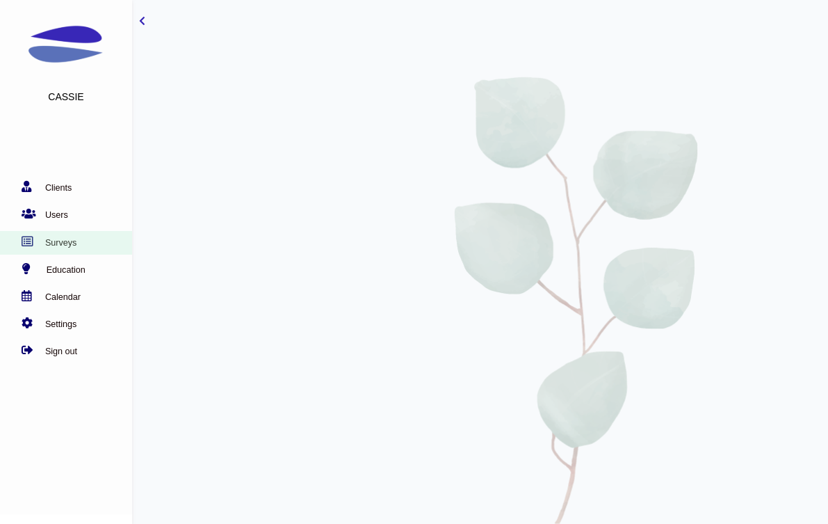
click at [72, 242] on link "Surveys" at bounding box center [62, 243] width 125 height 14
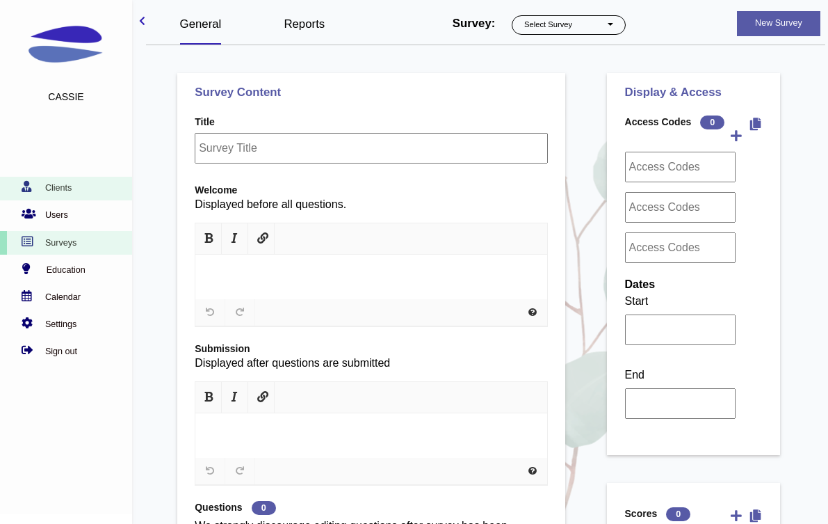
click at [59, 190] on link "Clients" at bounding box center [62, 188] width 125 height 14
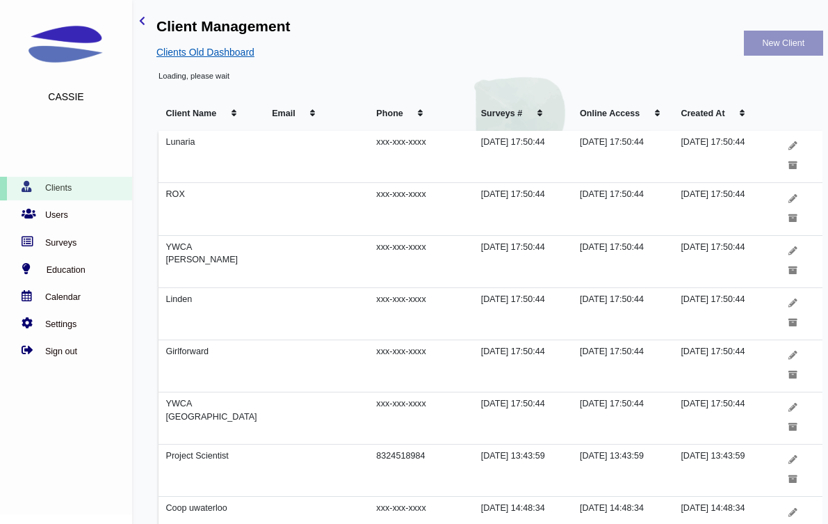
click at [237, 60] on link "Clients Old Dashboard" at bounding box center [490, 52] width 666 height 15
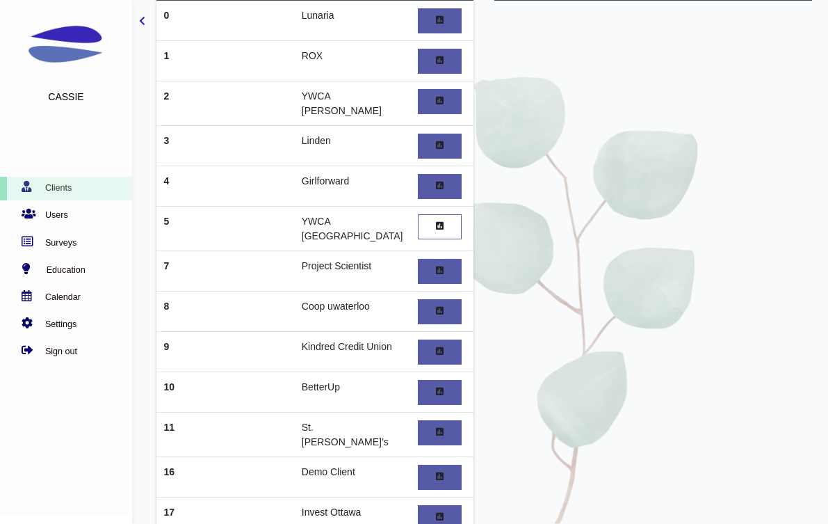
scroll to position [144, 0]
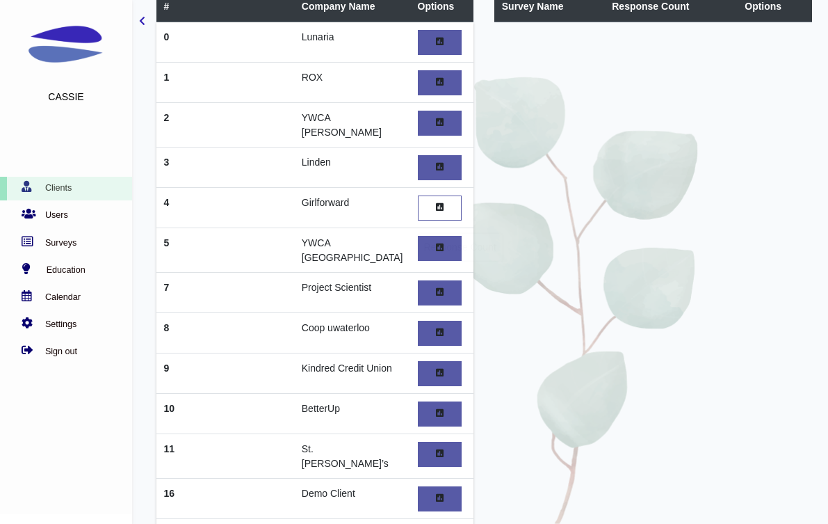
click at [425, 217] on link at bounding box center [440, 207] width 44 height 25
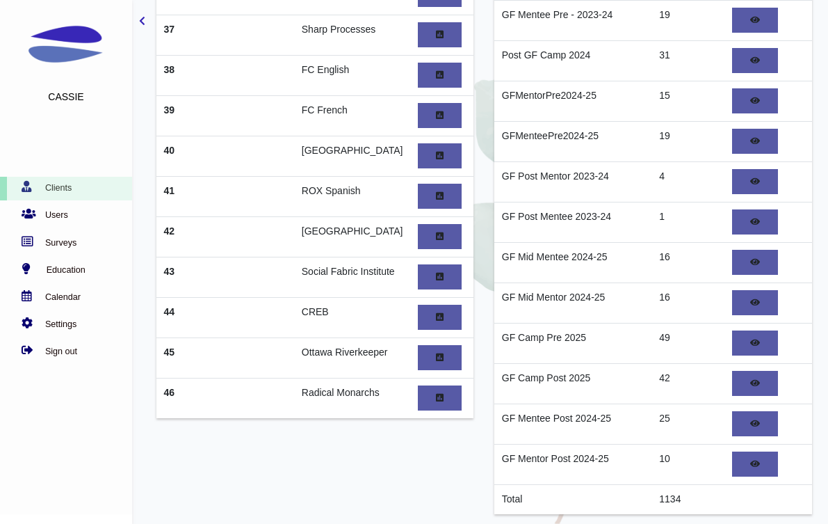
scroll to position [1461, 0]
click at [744, 427] on link at bounding box center [755, 423] width 46 height 25
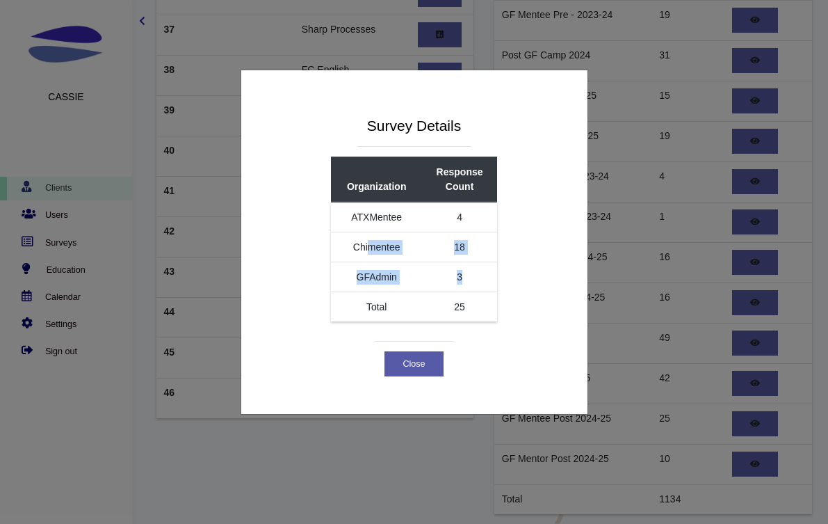
drag, startPoint x: 480, startPoint y: 282, endPoint x: 367, endPoint y: 251, distance: 117.0
click at [368, 251] on tbody "ATXMentee 4 Chimentee 18 GFAdmin 3 Total 25" at bounding box center [414, 262] width 166 height 120
click at [430, 360] on button "Close" at bounding box center [414, 363] width 59 height 25
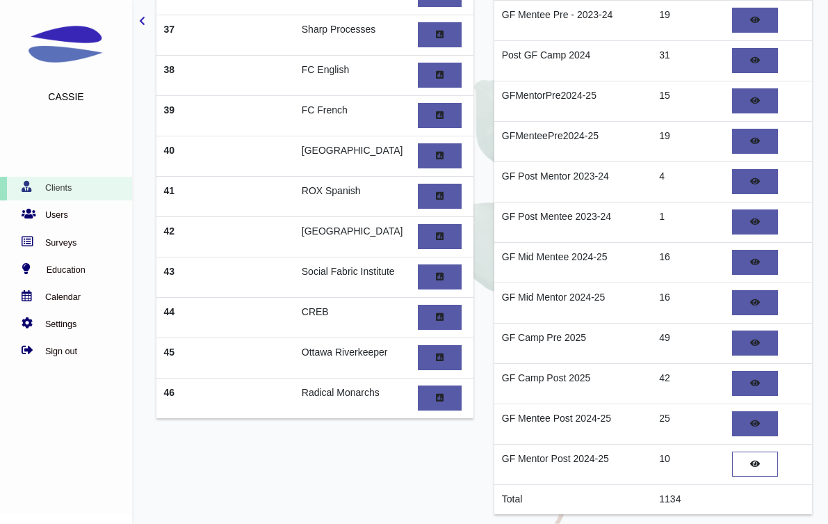
click at [758, 465] on icon at bounding box center [756, 464] width 10 height 9
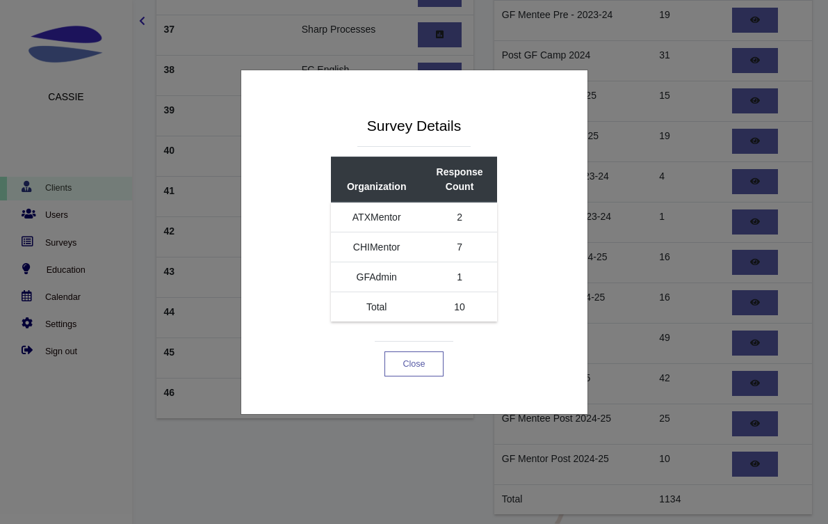
click at [417, 362] on button "Close" at bounding box center [414, 363] width 59 height 25
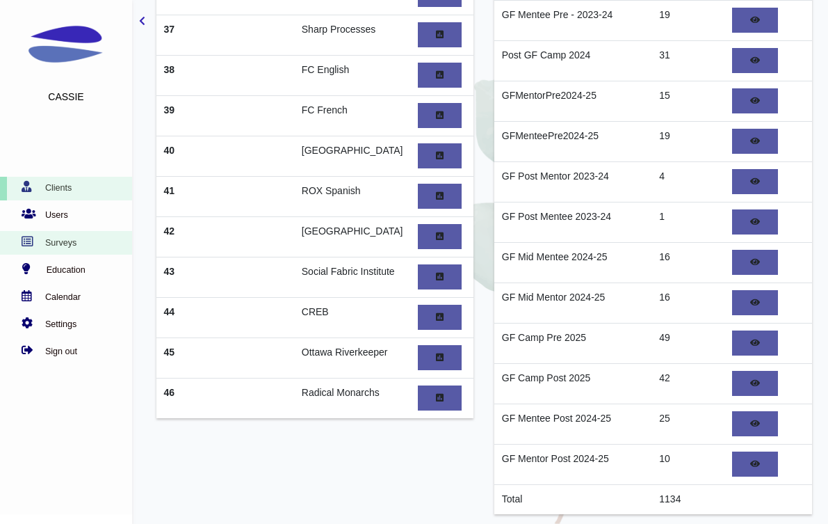
click at [88, 247] on link "Surveys" at bounding box center [62, 243] width 125 height 14
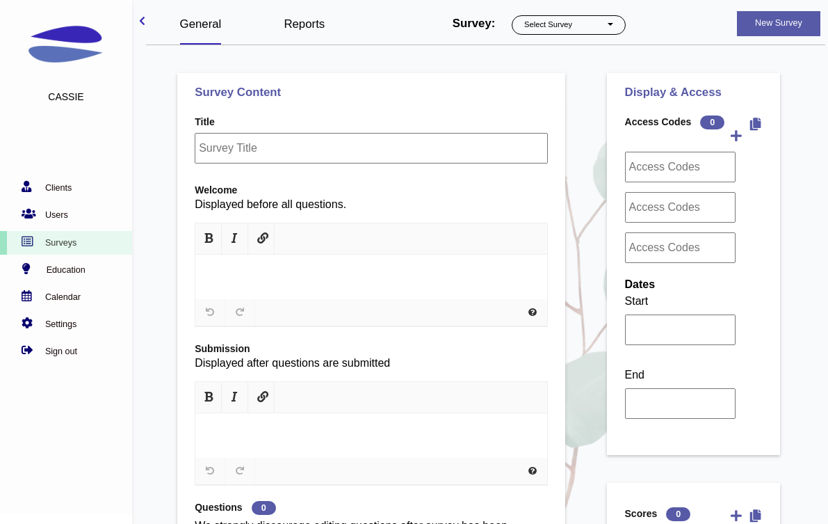
click at [233, 157] on div at bounding box center [371, 148] width 353 height 40
click at [622, 19] on button "Select Survey" at bounding box center [569, 24] width 114 height 19
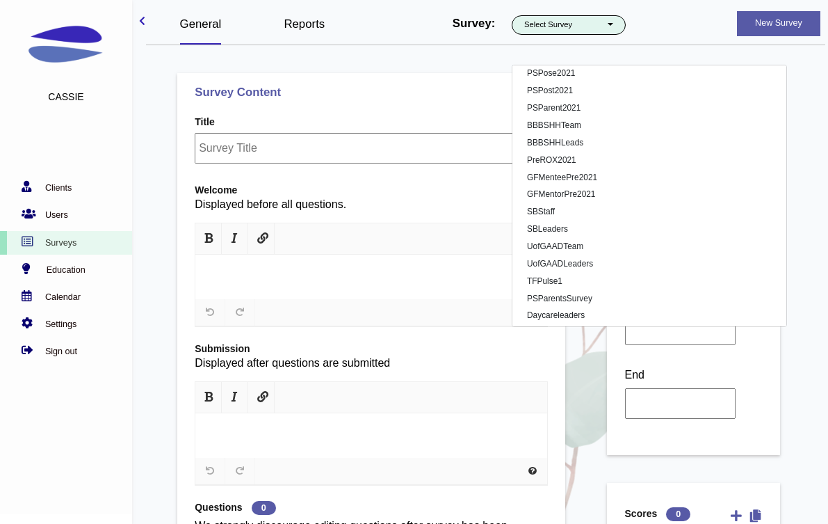
scroll to position [1562, 0]
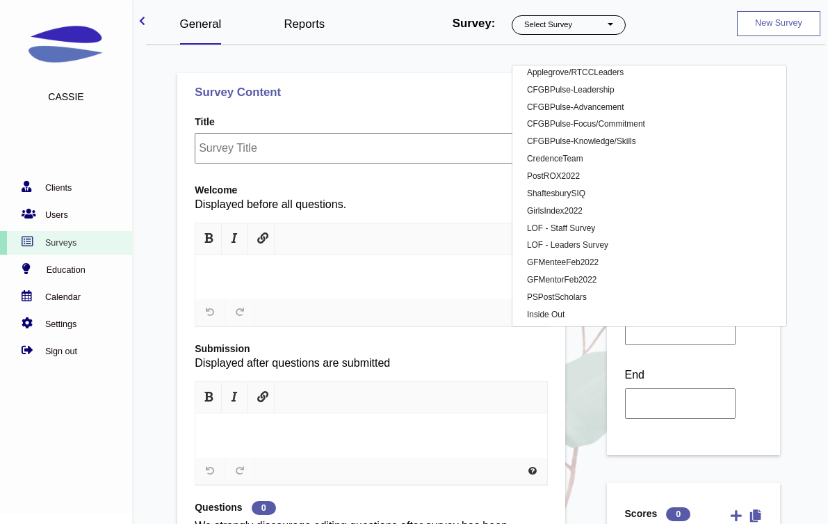
click at [776, 17] on button "New Survey" at bounding box center [778, 23] width 83 height 25
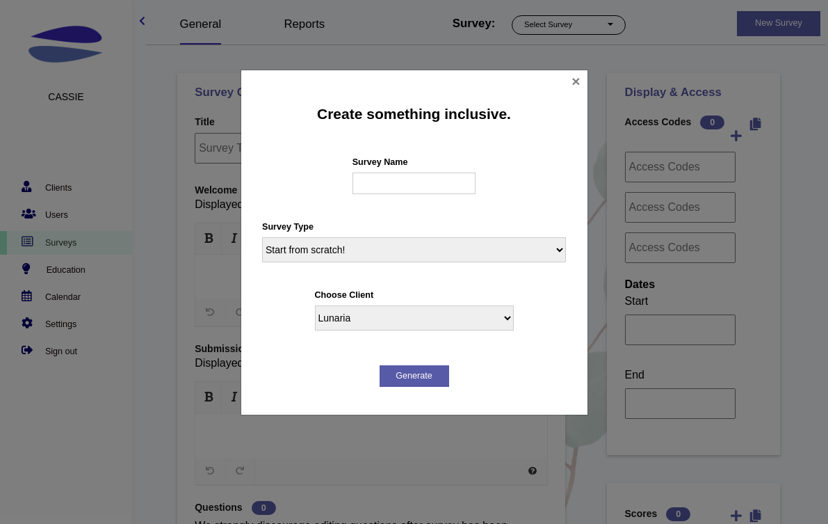
click at [448, 177] on input "text" at bounding box center [415, 184] width 124 height 22
type input "P"
type input "GFPreMentor2025-26"
click at [483, 245] on select "Start from scratch! PostROX PreROX YWCAHamiltonWEC AlumnaeSurvey GFMentor2 GFMe…" at bounding box center [414, 249] width 304 height 25
select select "306"
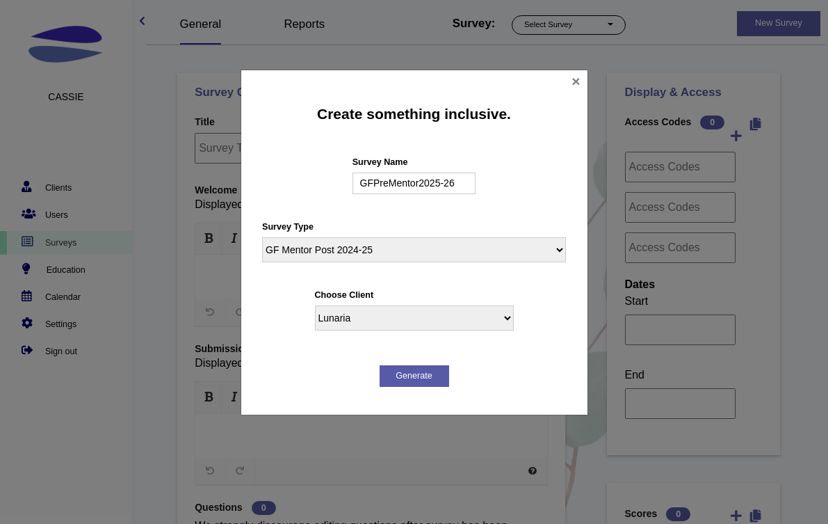
click at [262, 237] on select "Start from scratch! PostROX PreROX YWCAHamiltonWEC AlumnaeSurvey GFMentor2 GFMe…" at bounding box center [414, 249] width 304 height 25
click at [424, 323] on select "Lunaria ROX YWCA HAMILTON Linden Girlforward YWCA Toronto Project Scientist Coo…" at bounding box center [414, 317] width 199 height 25
select select "4"
click at [315, 305] on select "Lunaria ROX YWCA HAMILTON Linden Girlforward YWCA Toronto Project Scientist Coo…" at bounding box center [414, 317] width 199 height 25
click at [406, 375] on button "generate" at bounding box center [415, 376] width 70 height 22
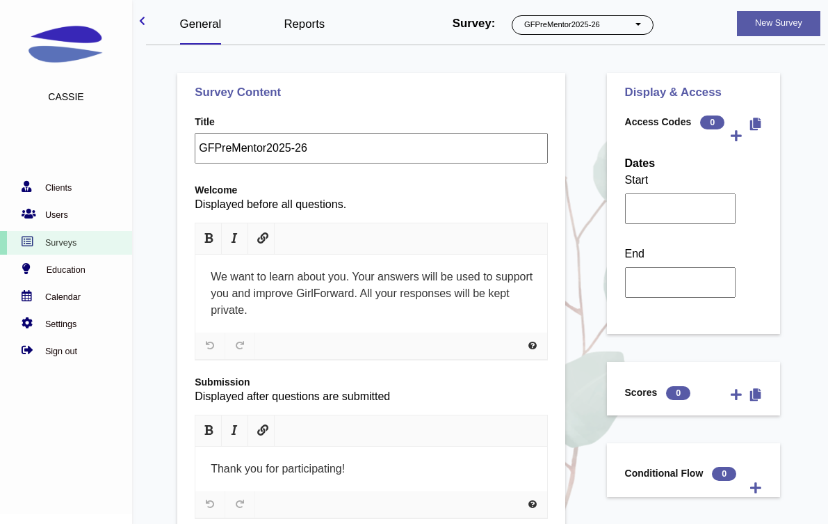
select select "5"
select select "1225"
select select "13"
select select "12"
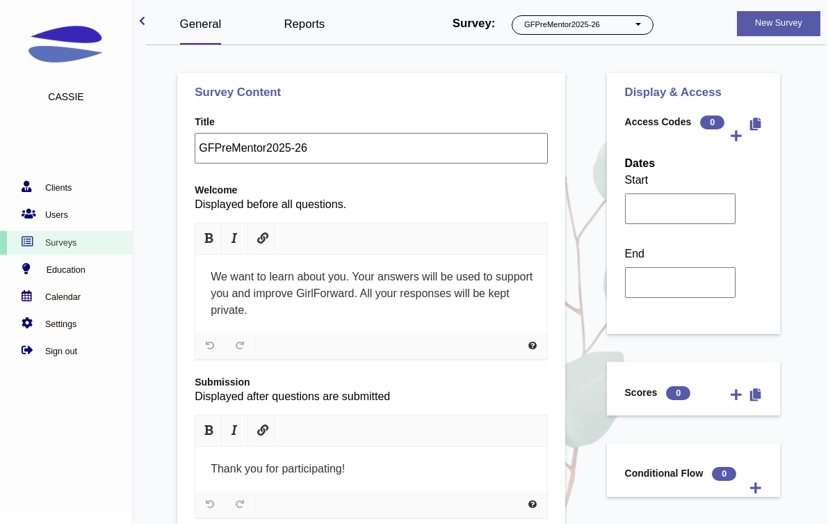
select select "12"
select select "1236"
select select "1235"
select select "12"
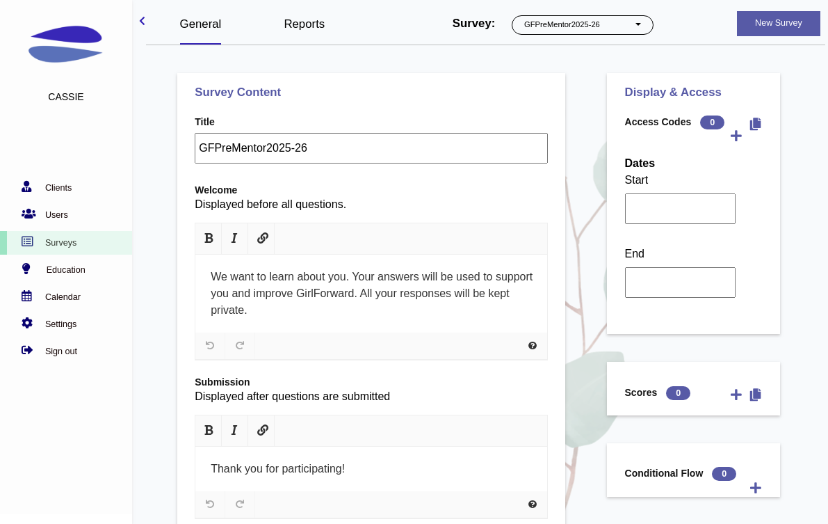
select select "255"
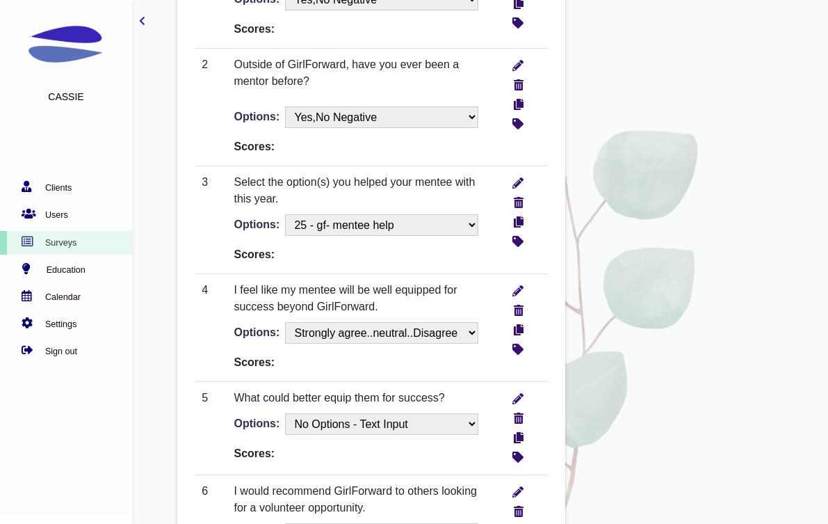
scroll to position [729, 0]
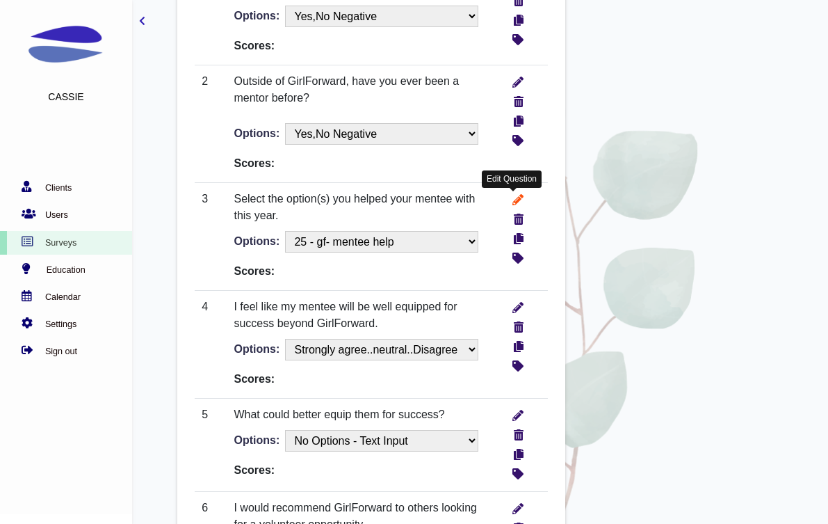
click at [515, 199] on icon "write" at bounding box center [518, 198] width 11 height 15
type input "Checkboxes"
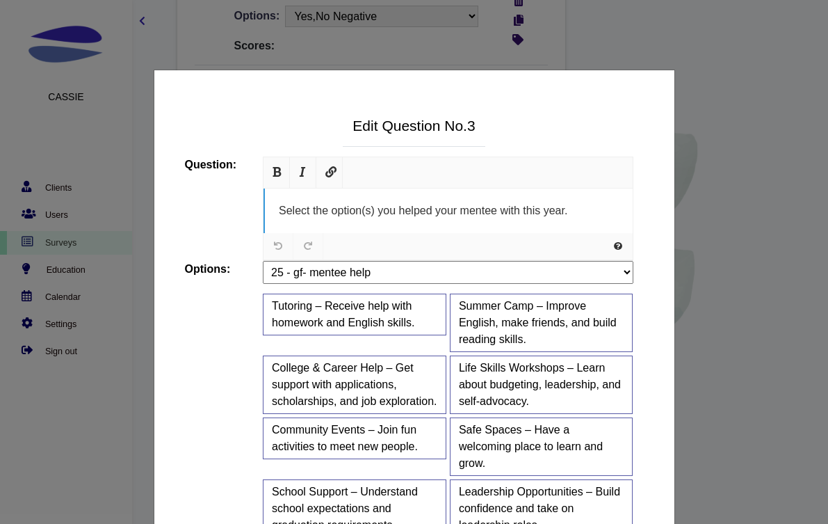
click at [380, 206] on span "Select the option(s) you helped your mentee with this year." at bounding box center [423, 210] width 289 height 12
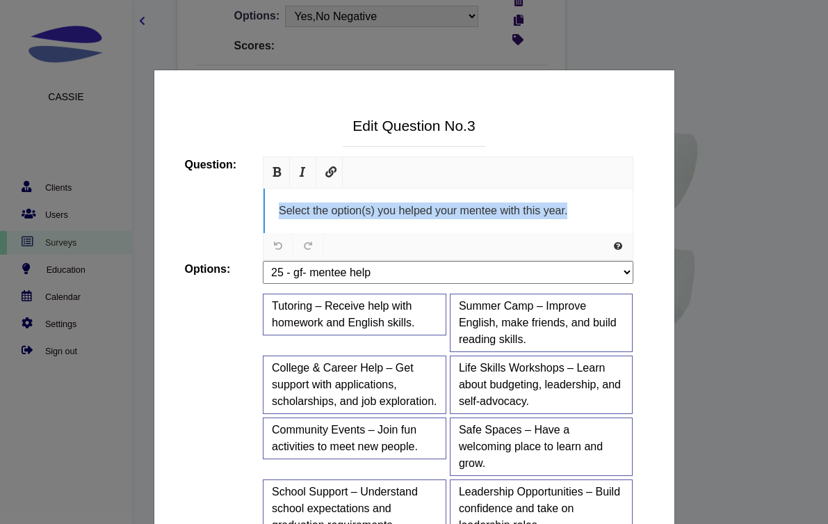
paste div
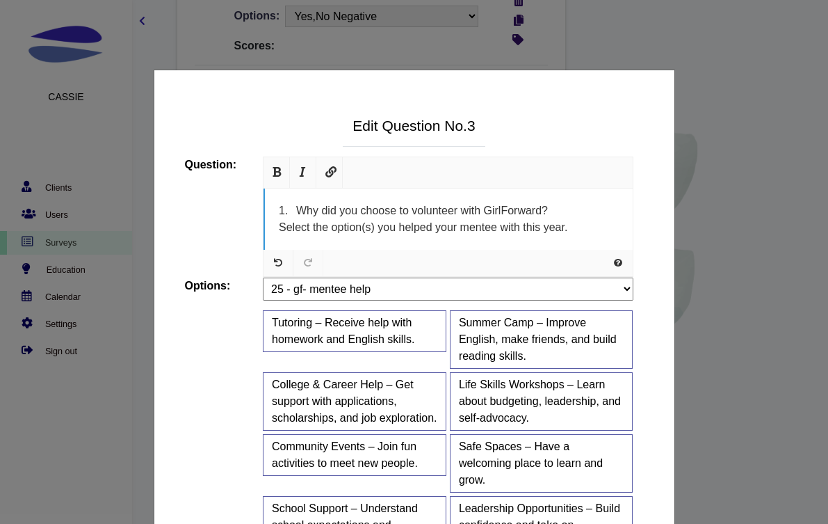
scroll to position [295, 0]
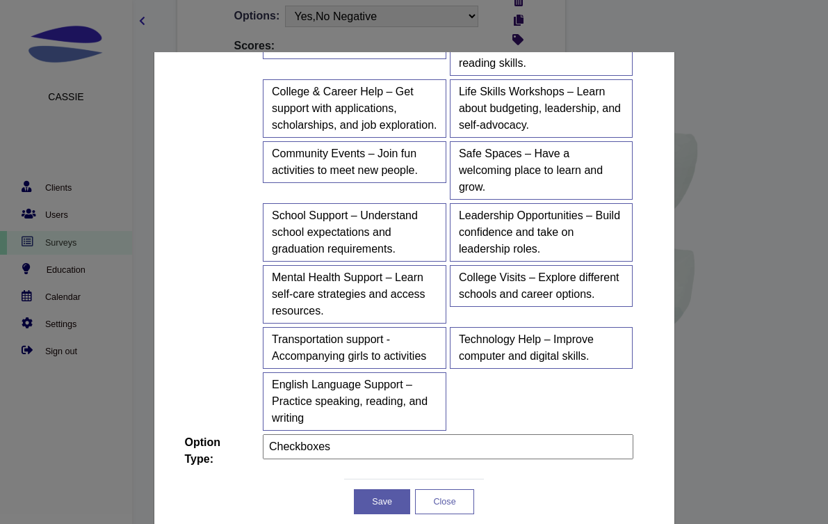
click at [450, 499] on button "Close" at bounding box center [444, 501] width 59 height 25
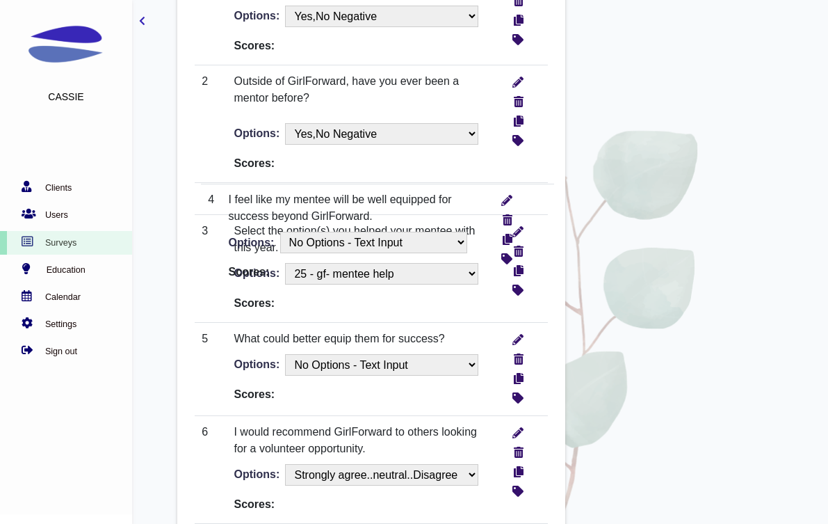
drag, startPoint x: 252, startPoint y: 300, endPoint x: 255, endPoint y: 195, distance: 104.4
select select "13"
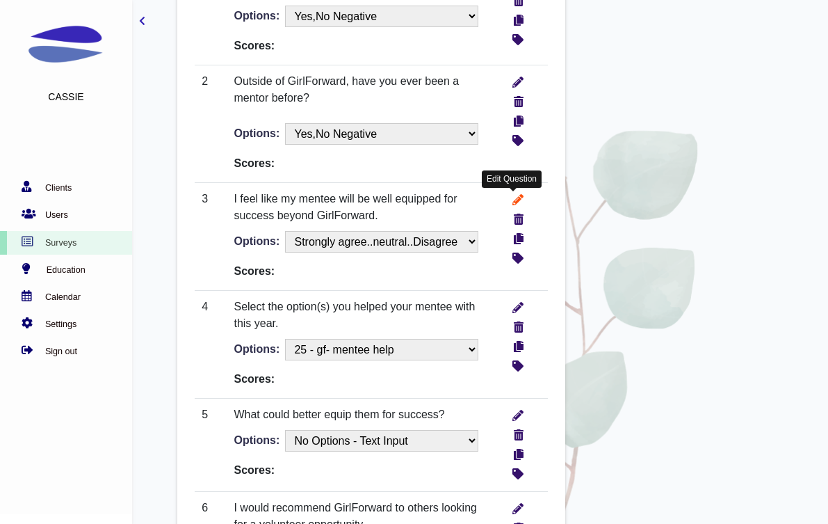
click at [518, 195] on icon "write" at bounding box center [518, 198] width 11 height 15
type input "List Buttons"
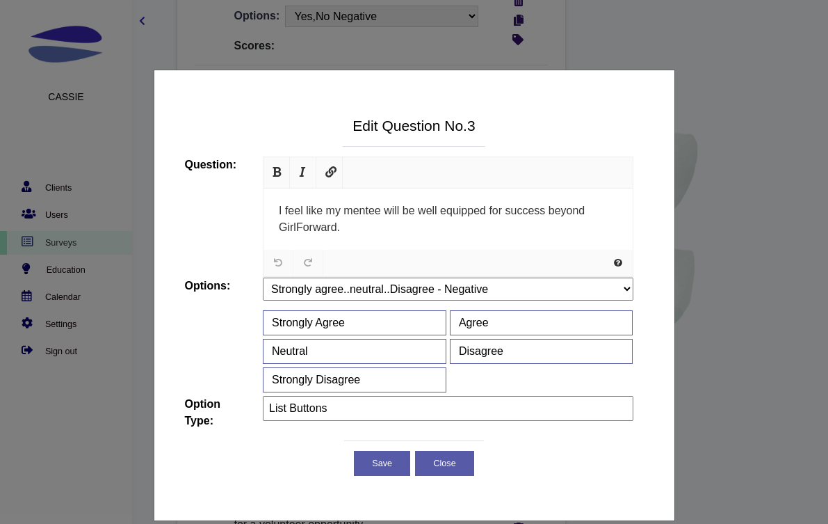
scroll to position [0, 0]
click at [449, 210] on span "I feel like my mentee will be well equipped for success beyond GirlForward." at bounding box center [432, 218] width 306 height 29
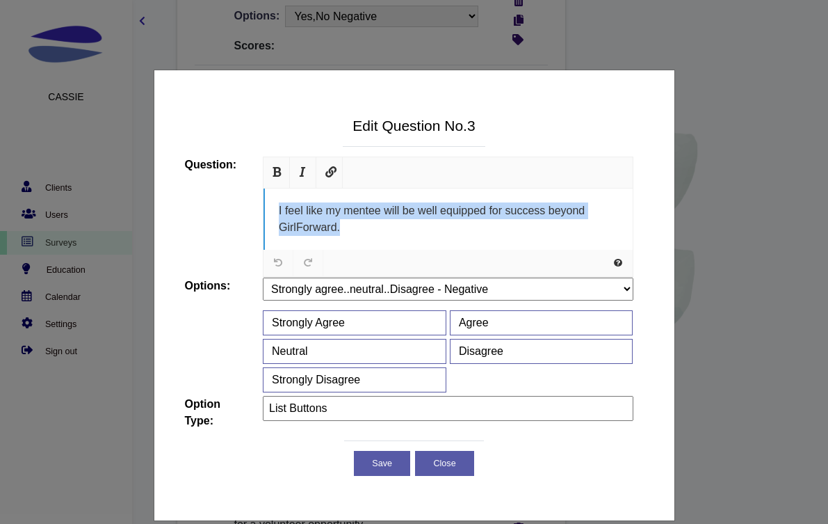
paste div
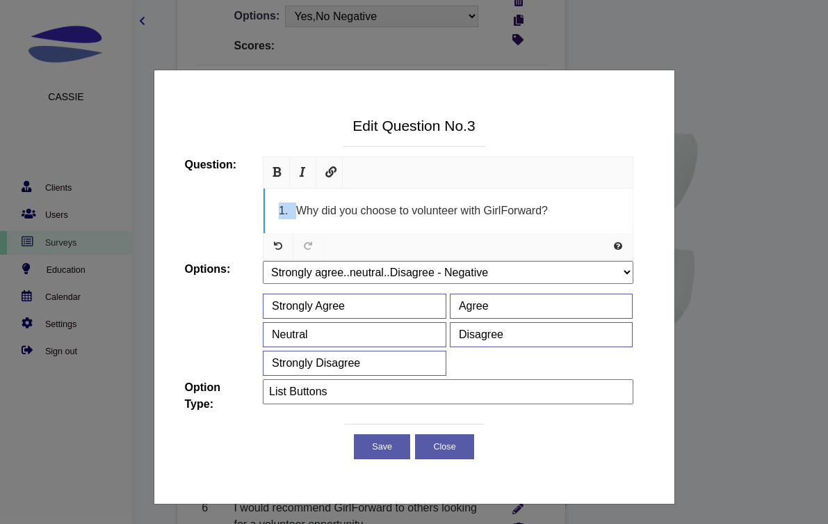
drag, startPoint x: 296, startPoint y: 209, endPoint x: 227, endPoint y: 205, distance: 68.9
click at [227, 205] on div "Question: URL Size <a href="https://www.jqueryscript.net/tags.php?/Responsive/"…" at bounding box center [410, 209] width 470 height 104
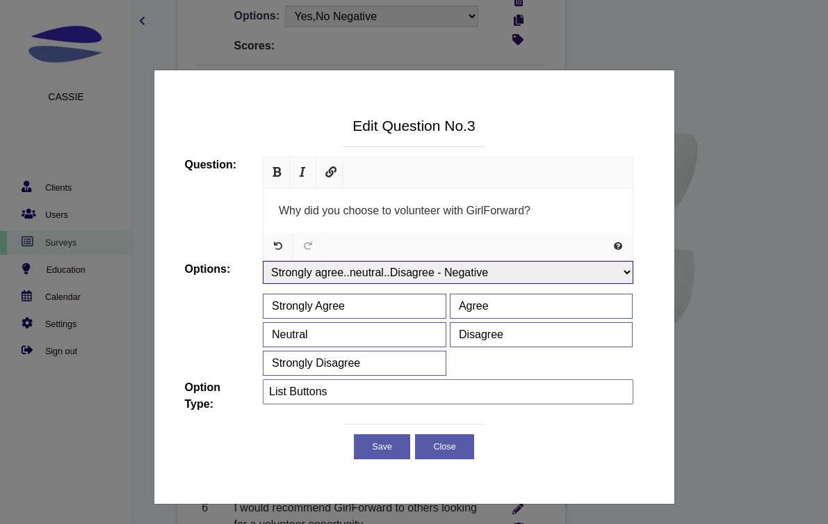
click at [343, 265] on select "No Options - Text Input Is there anything else you’d like to share? What did yo…" at bounding box center [448, 272] width 371 height 23
select select "1054"
click at [263, 261] on select "No Options - Text Input Is there anything else you’d like to share? What did yo…" at bounding box center [448, 272] width 371 height 23
type input "Checkboxes"
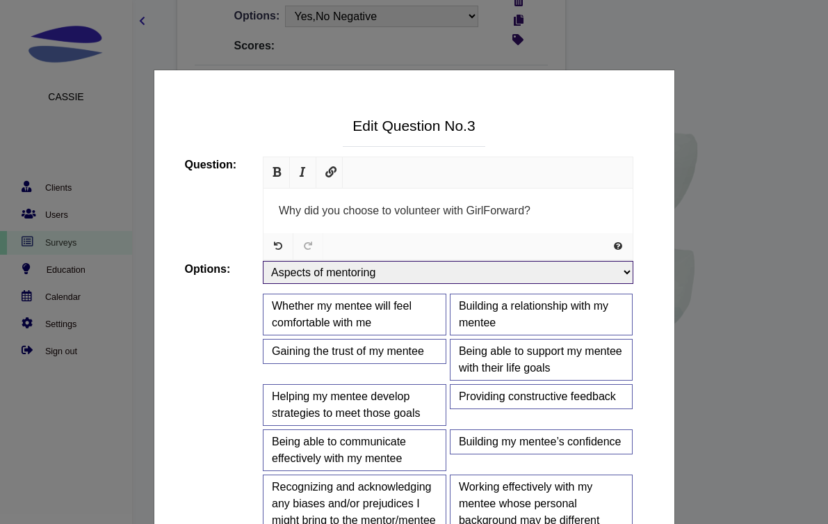
click at [412, 273] on select "No Options - Text Input Is there anything else you’d like to share? What did yo…" at bounding box center [448, 272] width 371 height 23
select select "1052"
click at [263, 261] on select "No Options - Text Input Is there anything else you’d like to share? What did yo…" at bounding box center [448, 272] width 371 height 23
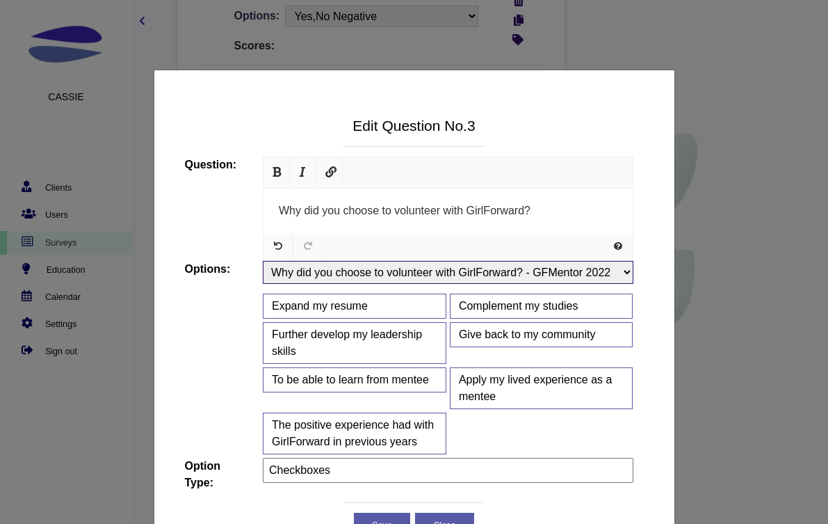
scroll to position [25, 0]
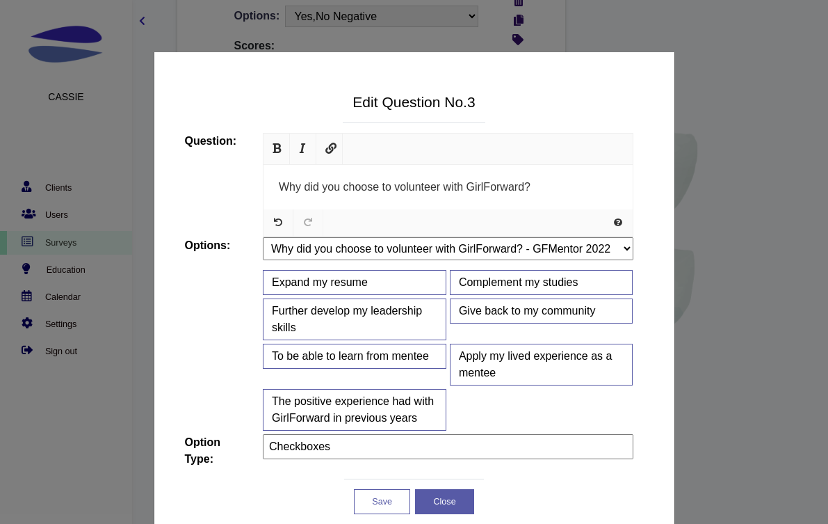
click at [392, 501] on button "Save" at bounding box center [382, 501] width 56 height 25
select select "1052"
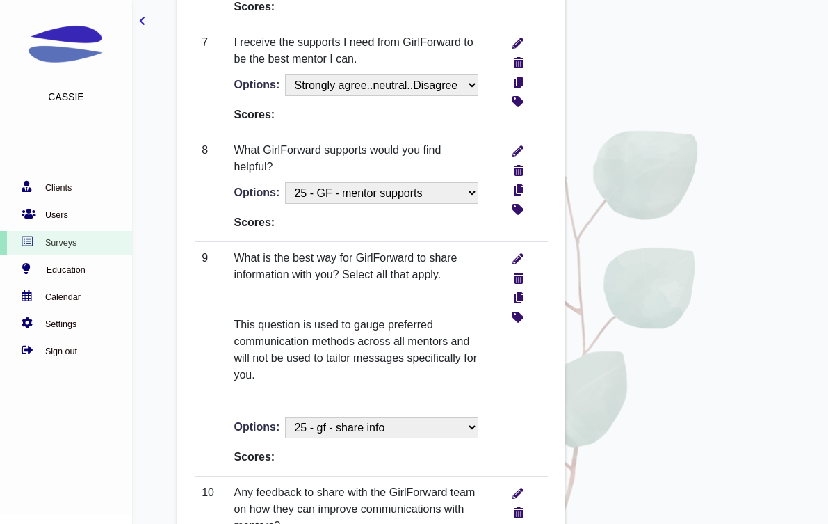
scroll to position [1261, 0]
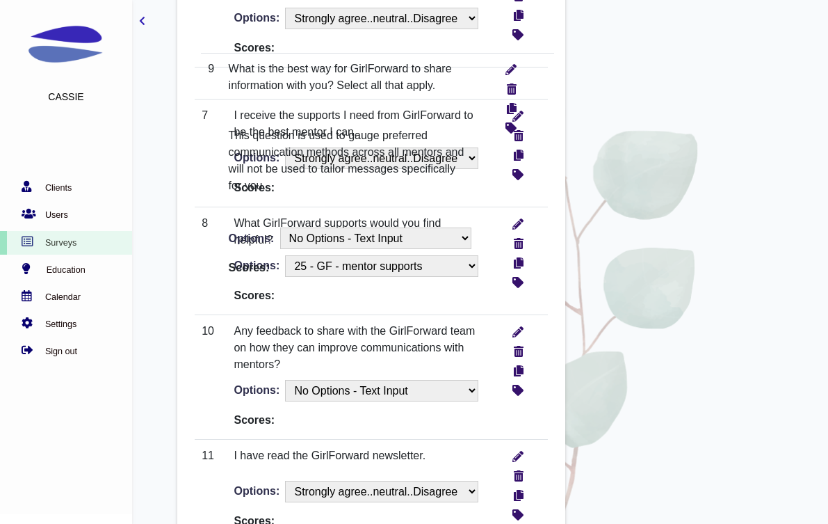
drag, startPoint x: 253, startPoint y: 344, endPoint x: 259, endPoint y: 104, distance: 239.4
select select "1235"
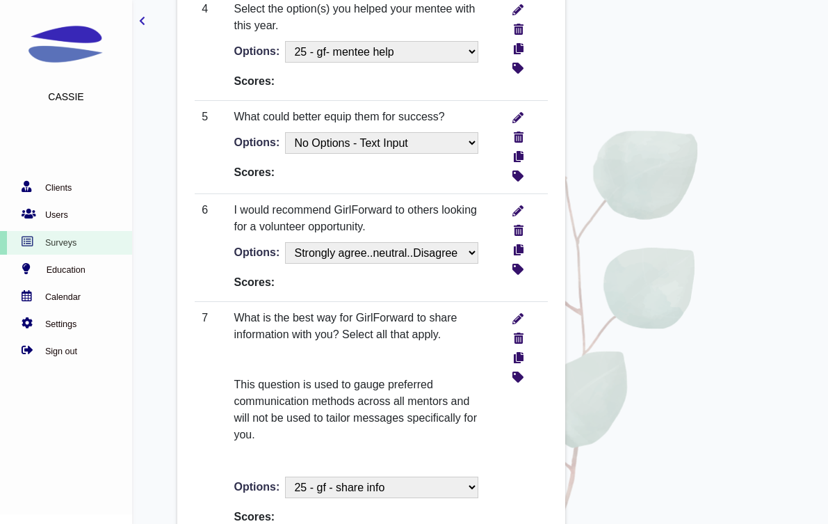
scroll to position [1025, 0]
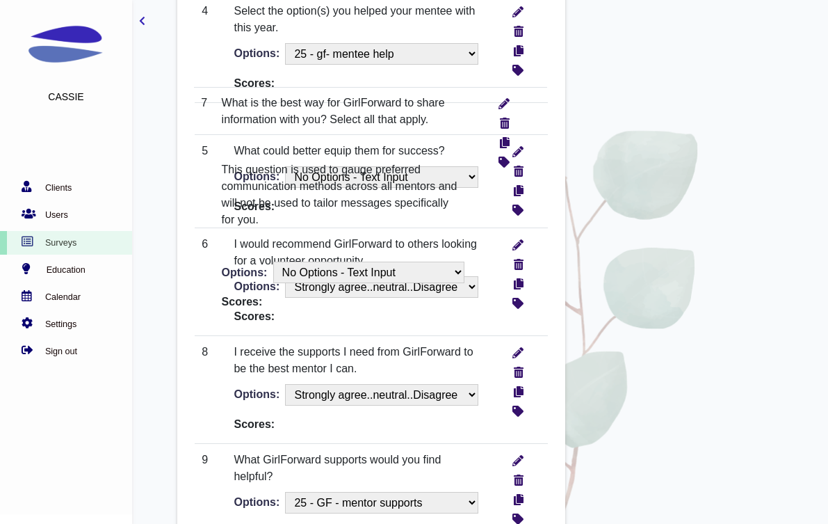
drag, startPoint x: 248, startPoint y: 356, endPoint x: 248, endPoint y: 124, distance: 232.3
select select "1235"
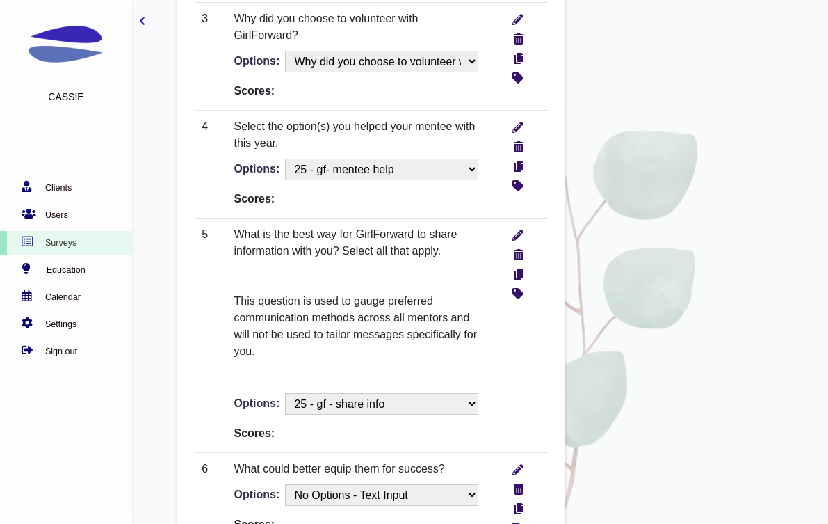
scroll to position [907, 0]
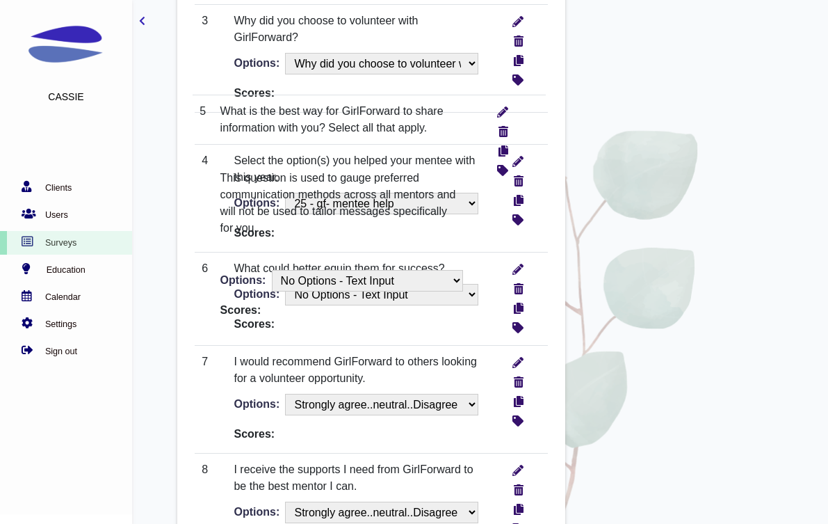
drag, startPoint x: 256, startPoint y: 264, endPoint x: 254, endPoint y: 134, distance: 129.4
select select "1235"
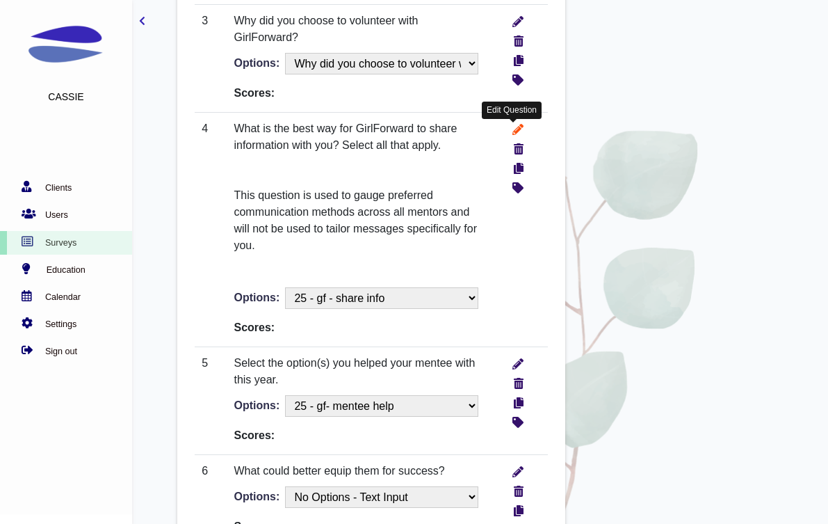
click at [518, 134] on icon "write" at bounding box center [518, 127] width 11 height 15
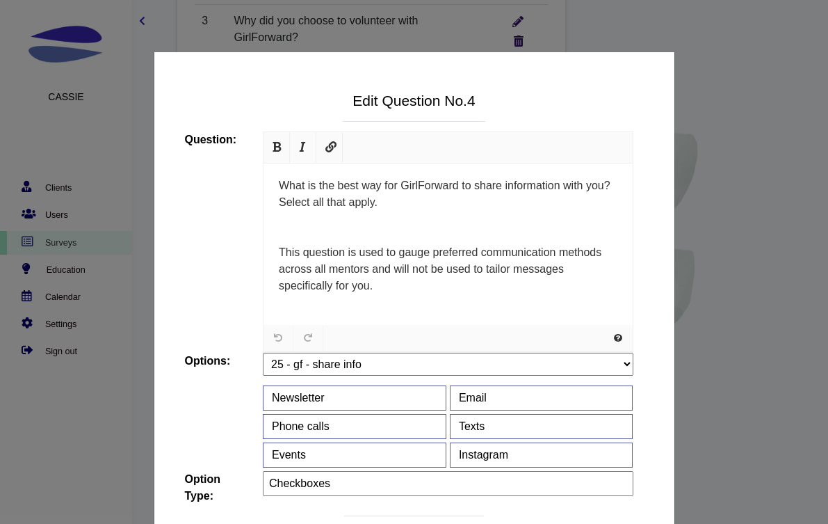
scroll to position [0, 0]
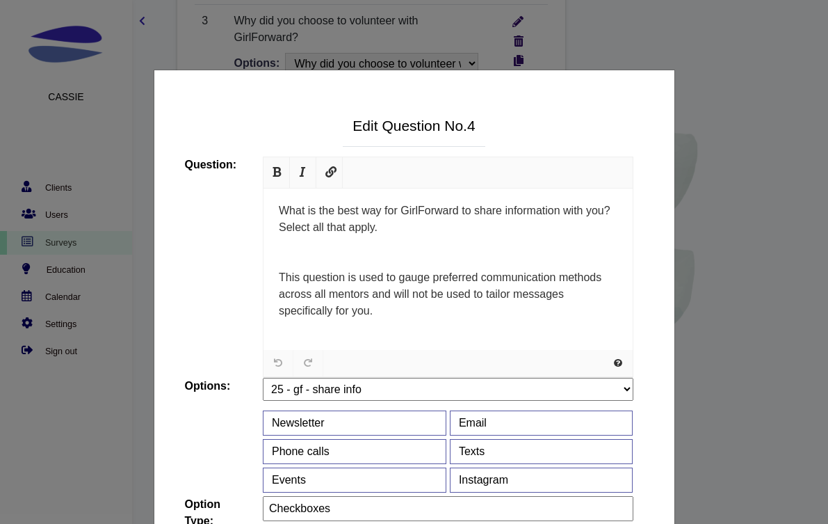
click at [755, 180] on div "Edit Question No. 4 15653 0 999 Question: URL Size <a href="https://www.jquerys…" at bounding box center [414, 314] width 828 height 524
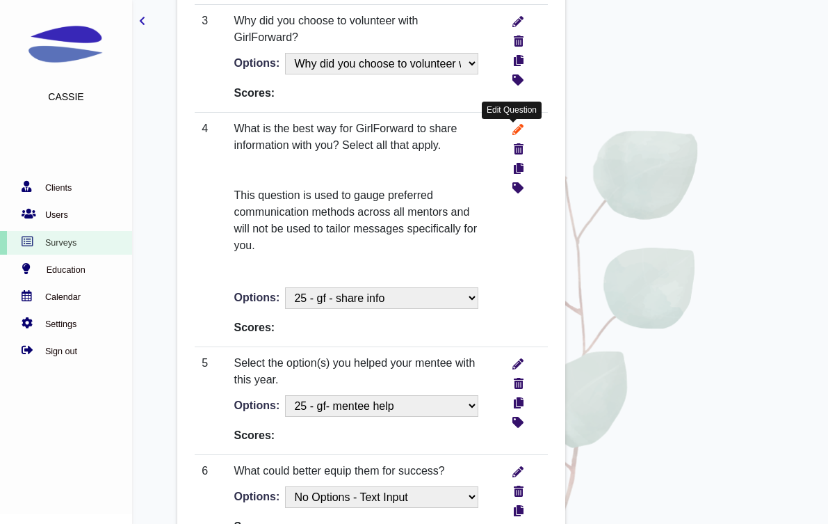
click at [519, 128] on icon "write" at bounding box center [518, 127] width 11 height 15
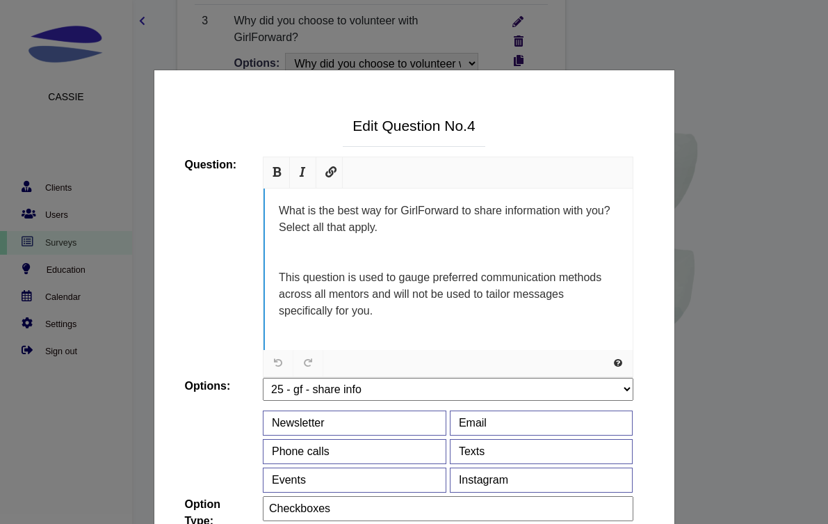
click at [383, 285] on div "This question is used to gauge preferred communication methods across all mento…" at bounding box center [449, 294] width 340 height 50
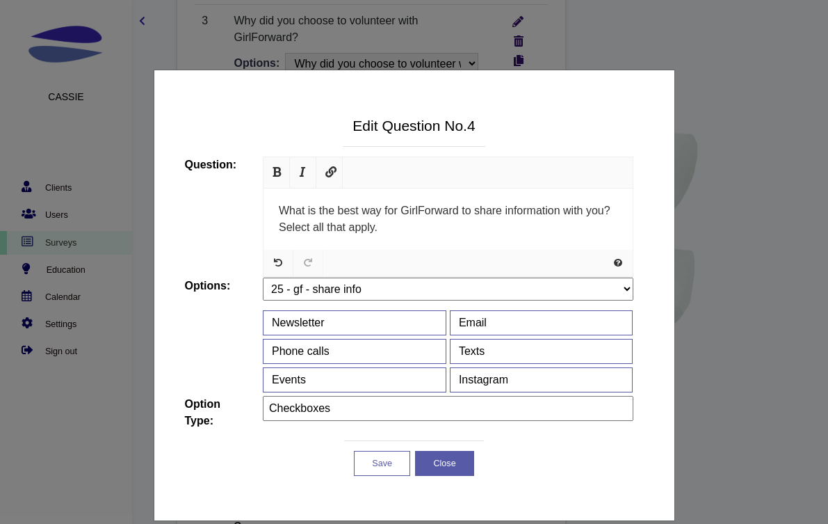
click at [392, 465] on button "Save" at bounding box center [382, 463] width 56 height 25
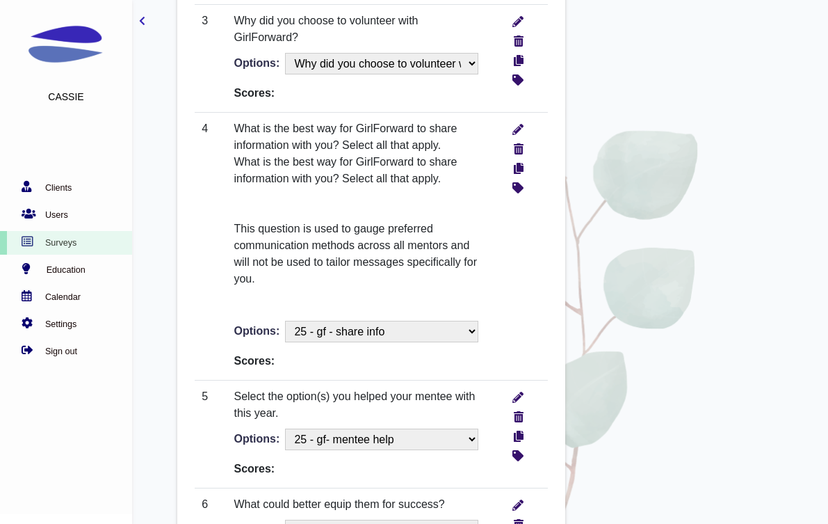
click at [524, 392] on div at bounding box center [517, 427] width 48 height 78
click at [518, 401] on icon "write" at bounding box center [518, 395] width 11 height 15
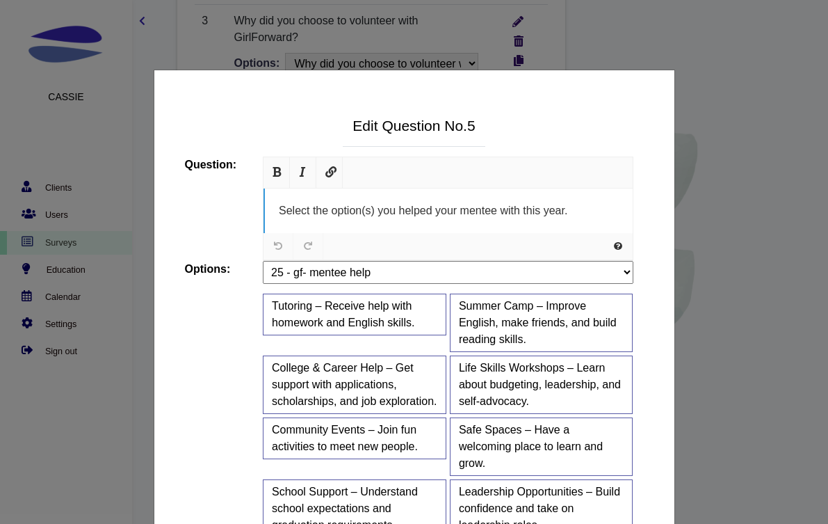
click at [444, 216] on span "Select the option(s) you helped your mentee with this year." at bounding box center [423, 210] width 289 height 12
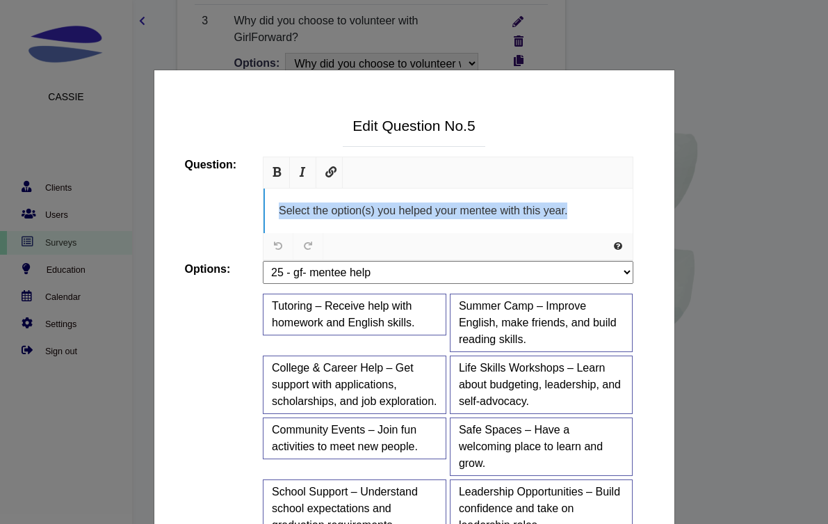
paste div
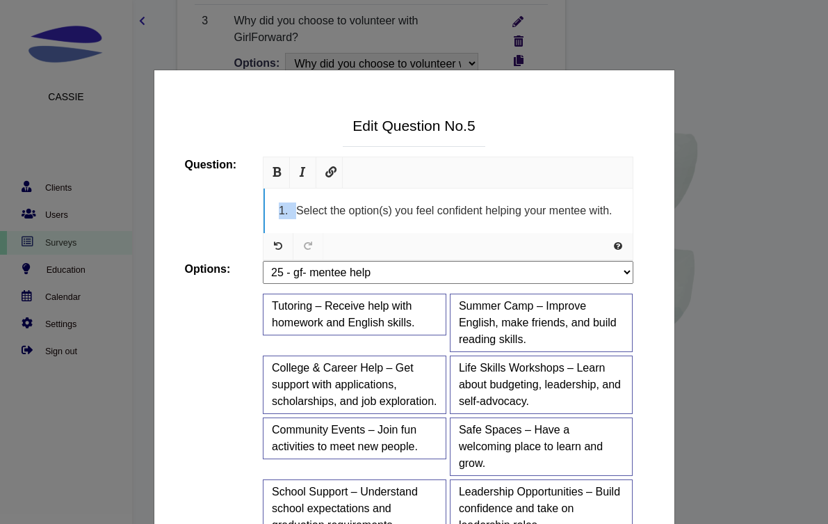
drag, startPoint x: 298, startPoint y: 209, endPoint x: 237, endPoint y: 209, distance: 60.5
click at [237, 209] on div "Question: URL Size <a href="https://www.jqueryscript.net/tags.php?/Responsive/"…" at bounding box center [410, 209] width 470 height 104
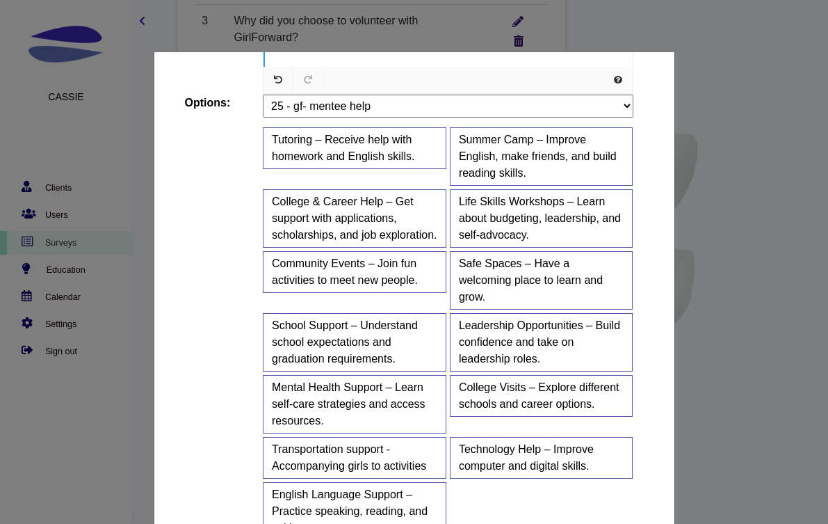
scroll to position [257, 0]
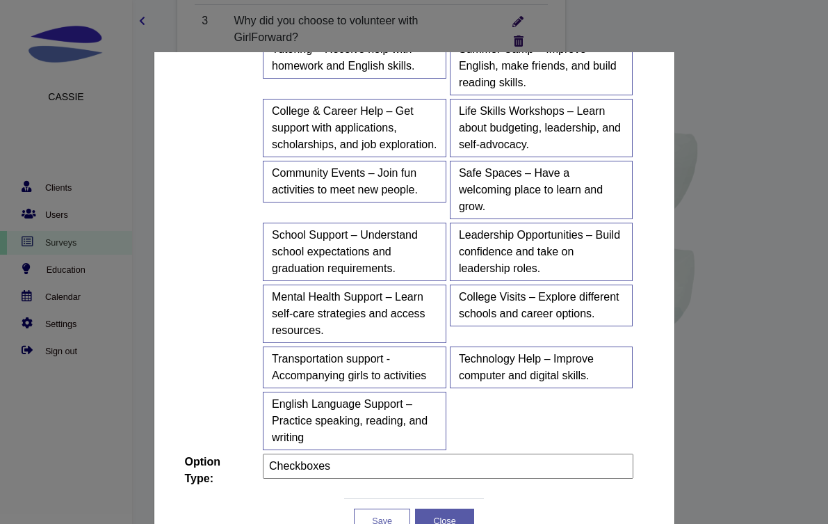
click at [399, 509] on button "Save" at bounding box center [382, 520] width 56 height 25
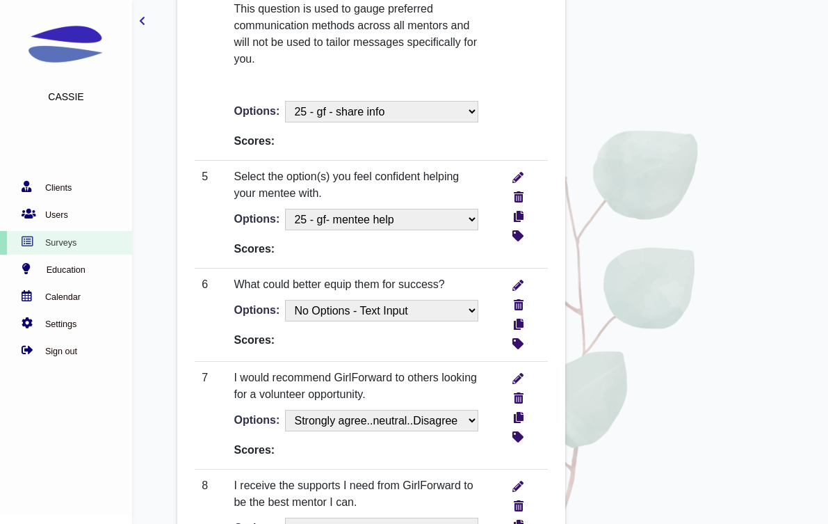
scroll to position [1142, 0]
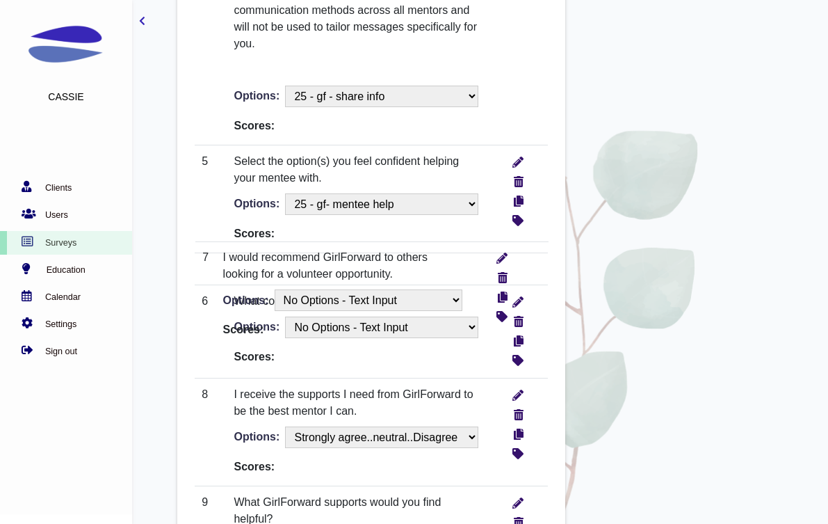
drag, startPoint x: 298, startPoint y: 379, endPoint x: 296, endPoint y: 269, distance: 109.9
select select "12"
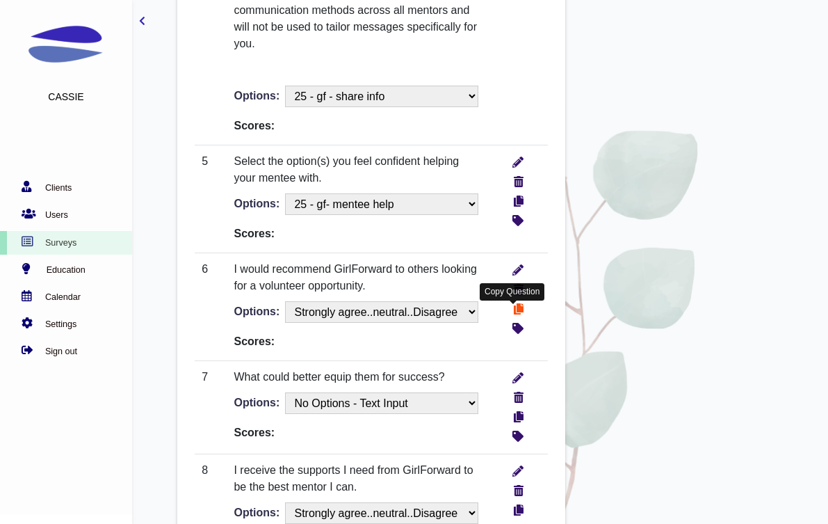
click at [518, 314] on icon "more info" at bounding box center [519, 307] width 10 height 15
select select "12"
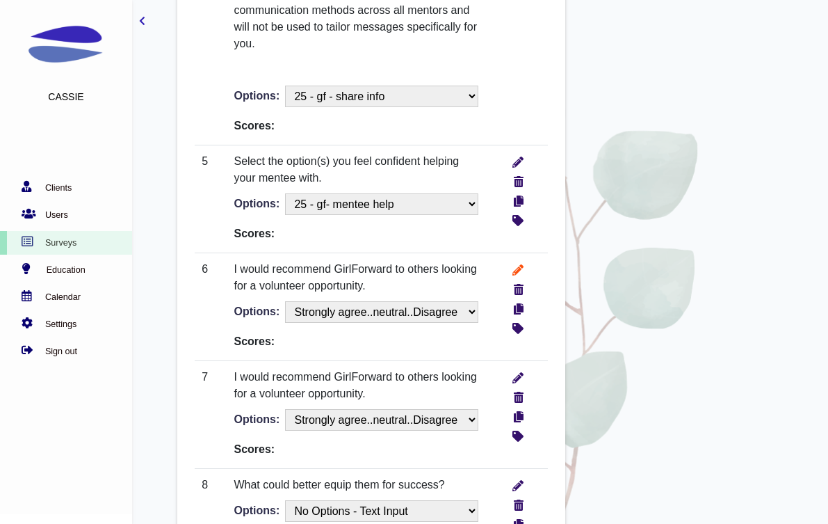
click at [515, 271] on icon "write" at bounding box center [518, 268] width 11 height 15
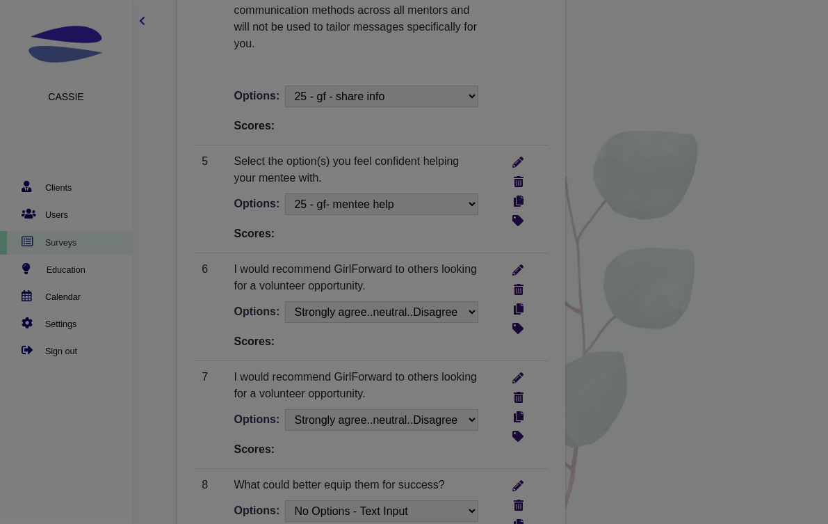
scroll to position [0, 0]
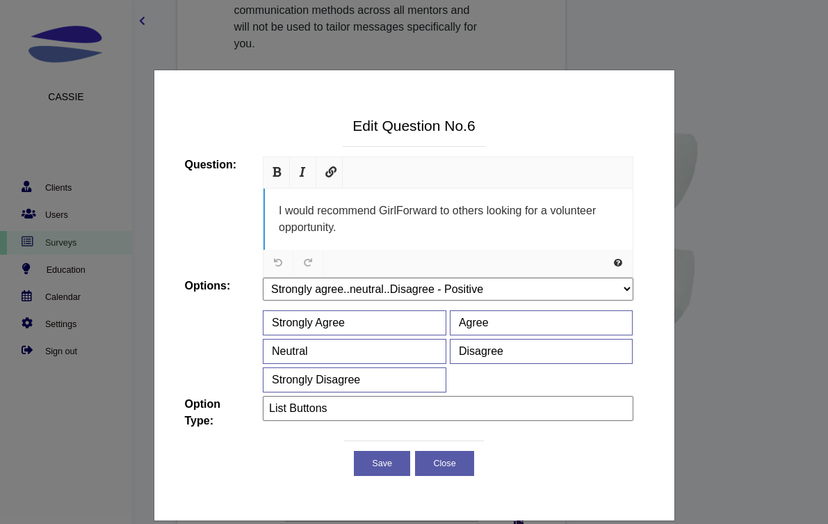
click at [456, 229] on div "I would recommend GirlForward to others looking for a volunteer opportunity." at bounding box center [448, 219] width 369 height 61
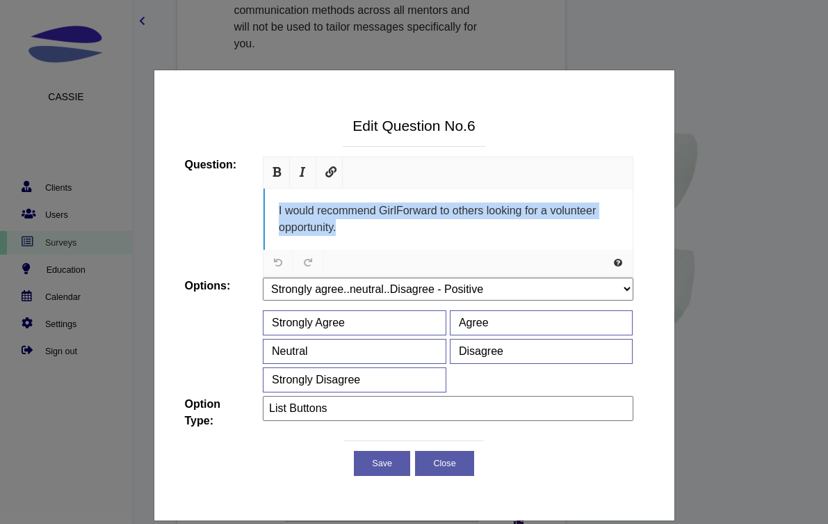
paste div
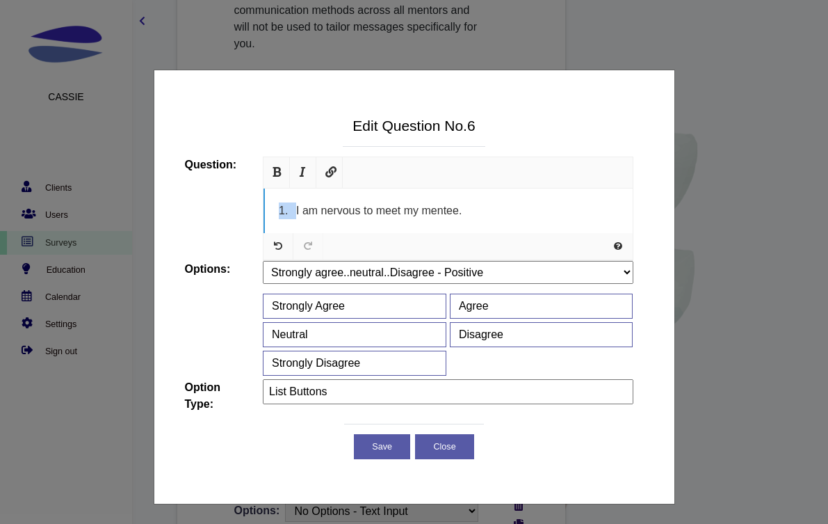
drag, startPoint x: 298, startPoint y: 213, endPoint x: 243, endPoint y: 213, distance: 55.0
click at [243, 213] on div "Question: URL Size <a href="https://www.jqueryscript.net/tags.php?/Responsive/"…" at bounding box center [410, 209] width 470 height 104
click at [386, 452] on button "Save" at bounding box center [382, 446] width 56 height 25
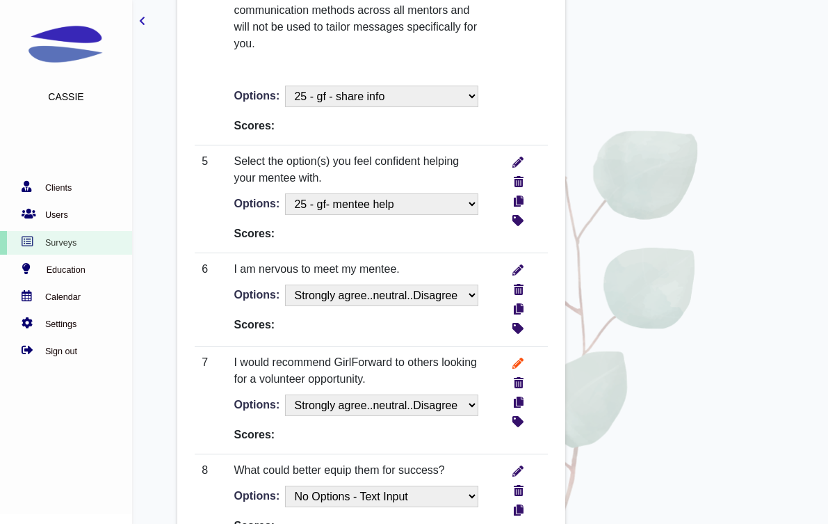
click at [521, 368] on icon "write" at bounding box center [518, 361] width 11 height 15
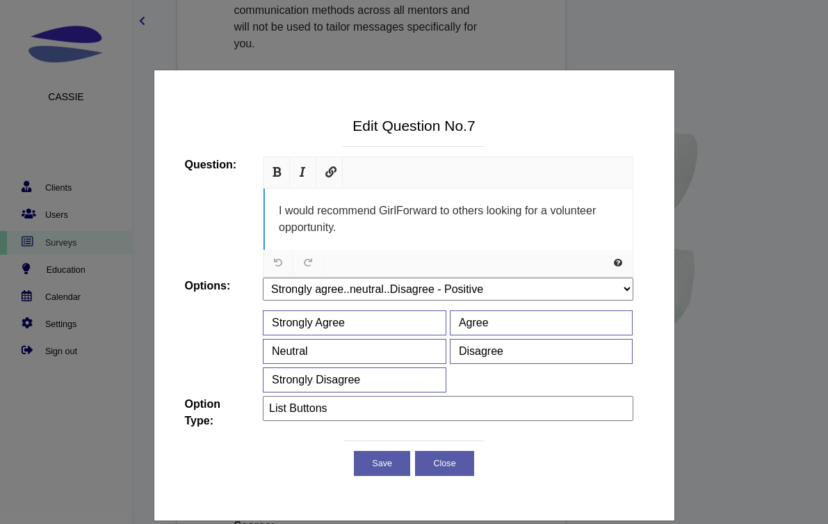
click at [417, 237] on div "I would recommend GirlForward to others looking for a volunteer opportunity." at bounding box center [448, 219] width 369 height 61
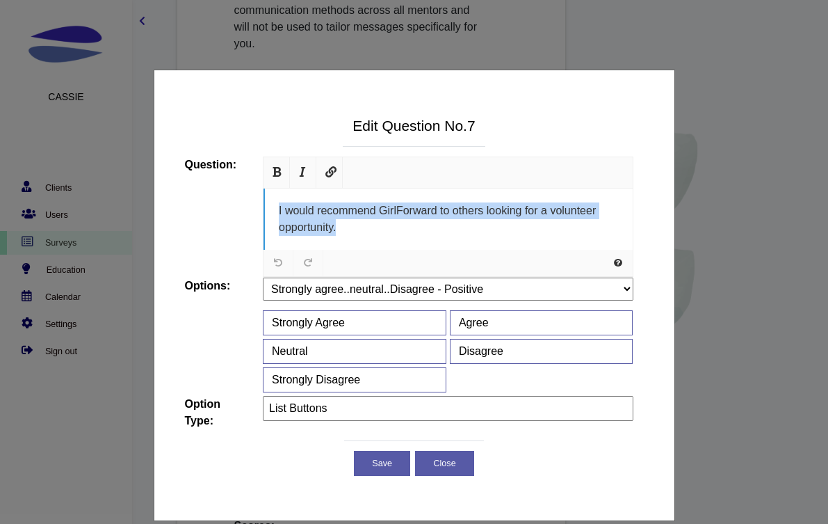
paste div
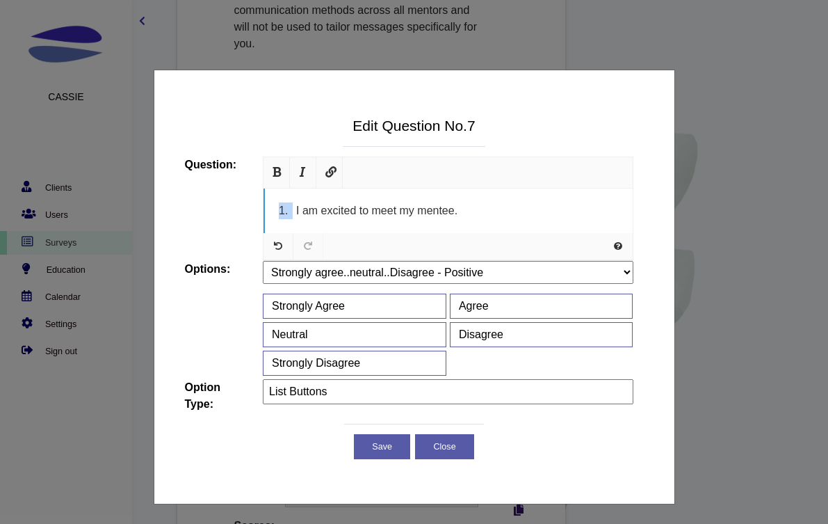
drag, startPoint x: 294, startPoint y: 212, endPoint x: 239, endPoint y: 212, distance: 55.0
click at [239, 212] on div "Question: URL Size <a href="https://www.jqueryscript.net/tags.php?/Responsive/"…" at bounding box center [410, 209] width 470 height 104
click at [384, 454] on button "Save" at bounding box center [382, 446] width 56 height 25
select select "12"
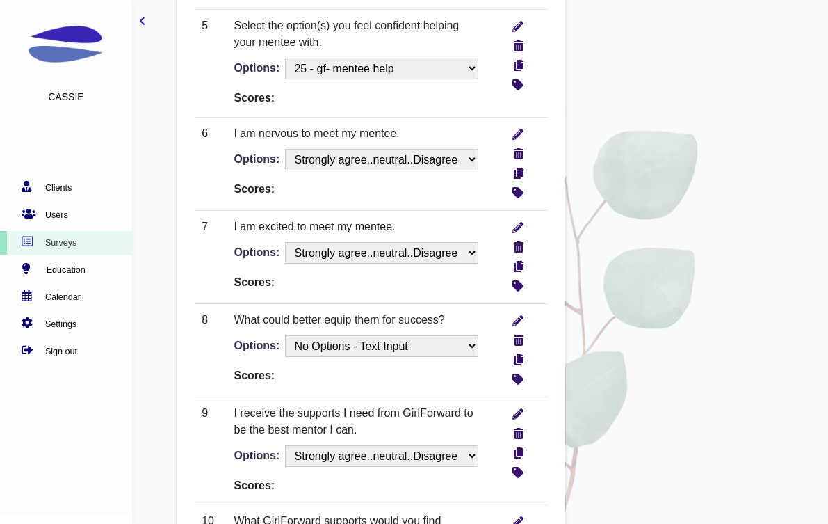
scroll to position [1318, 0]
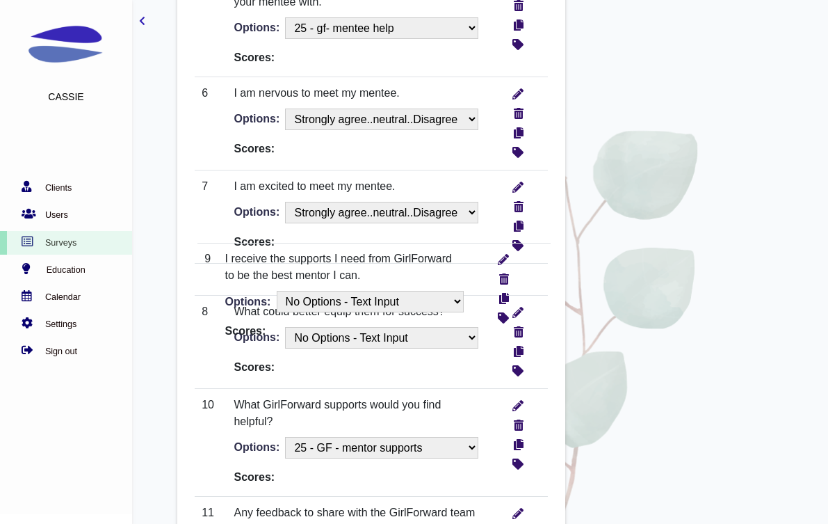
drag, startPoint x: 311, startPoint y: 389, endPoint x: 314, endPoint y: 268, distance: 121.1
select select "12"
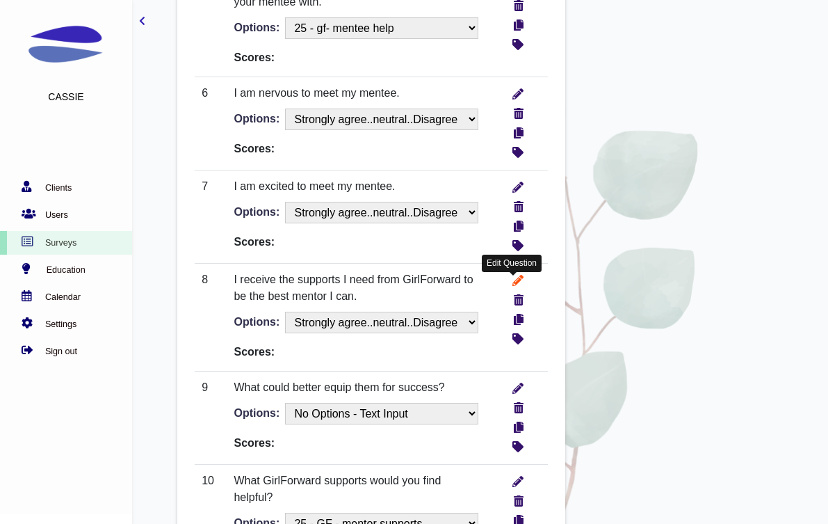
click at [523, 282] on icon "write" at bounding box center [518, 278] width 11 height 15
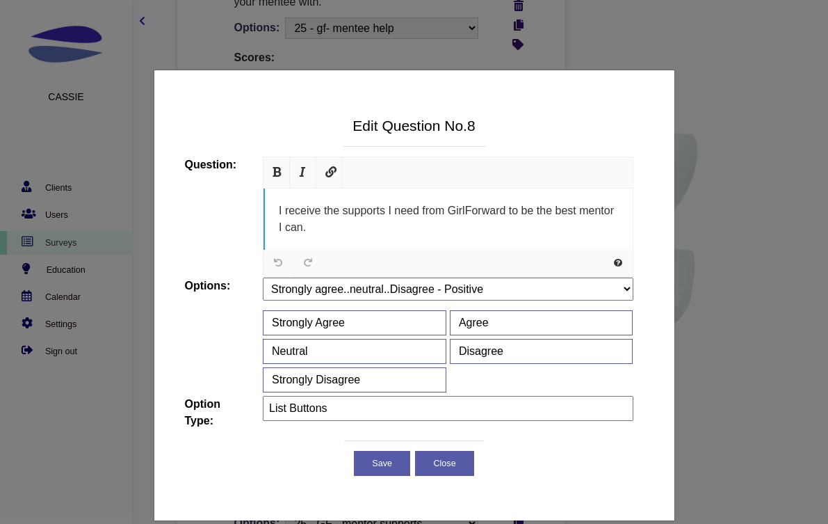
click at [463, 223] on div "I receive the supports I need from GirlForward to be the best mentor I can." at bounding box center [448, 219] width 369 height 61
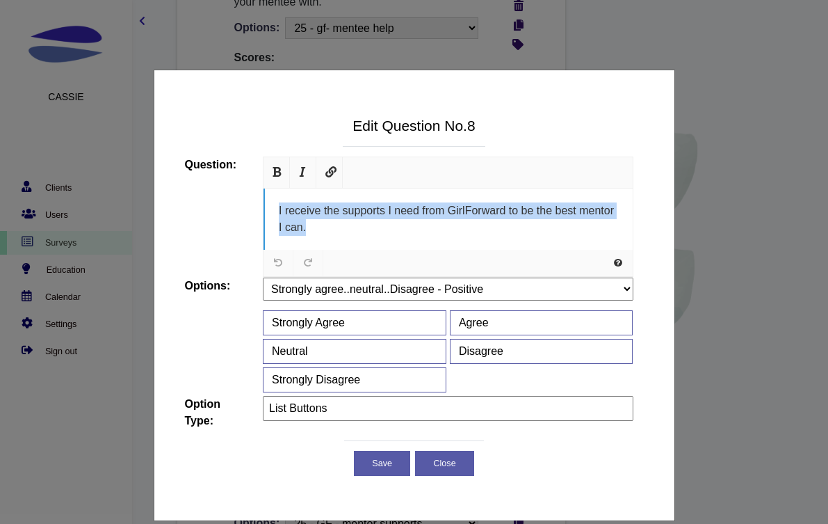
paste div
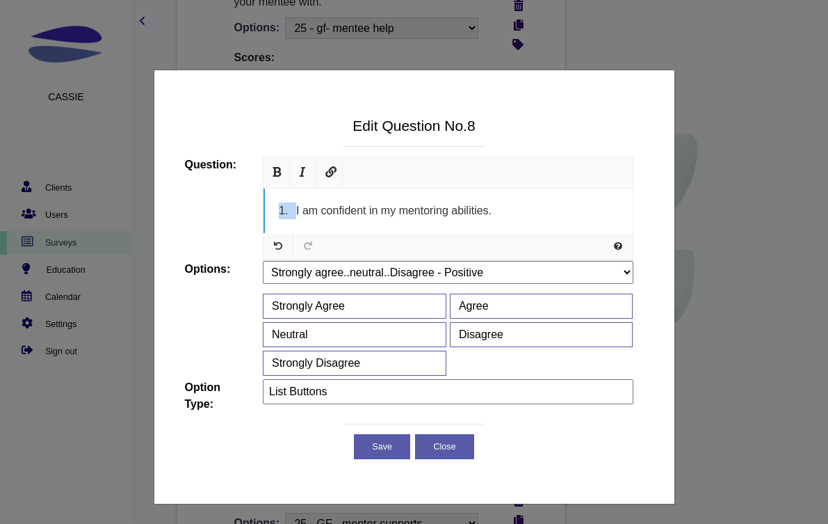
drag, startPoint x: 297, startPoint y: 208, endPoint x: 259, endPoint y: 207, distance: 37.6
click at [259, 207] on div "URL Size <a href="https://www.jqueryscript.net/tags.php?/Responsive/">Responsiv…" at bounding box center [448, 209] width 392 height 104
click at [399, 442] on button "Save" at bounding box center [382, 446] width 56 height 25
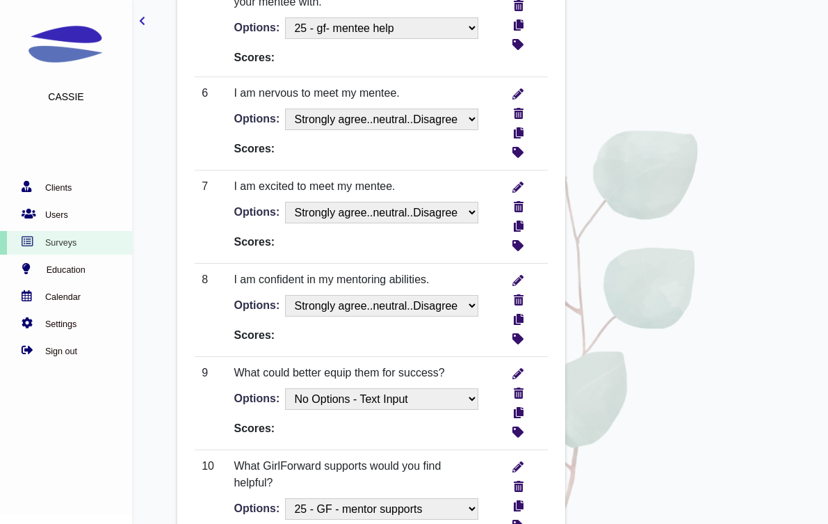
click at [520, 365] on td at bounding box center [522, 403] width 52 height 93
click at [522, 373] on icon "write" at bounding box center [518, 371] width 11 height 15
type input "Text Input"
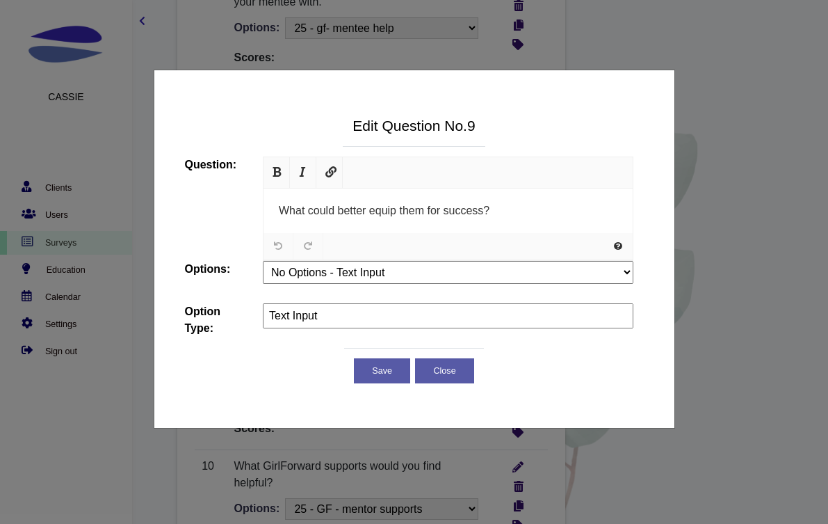
click at [475, 244] on div at bounding box center [448, 246] width 369 height 27
click at [478, 216] on span "What could better equip them for success?" at bounding box center [384, 210] width 211 height 12
paste div
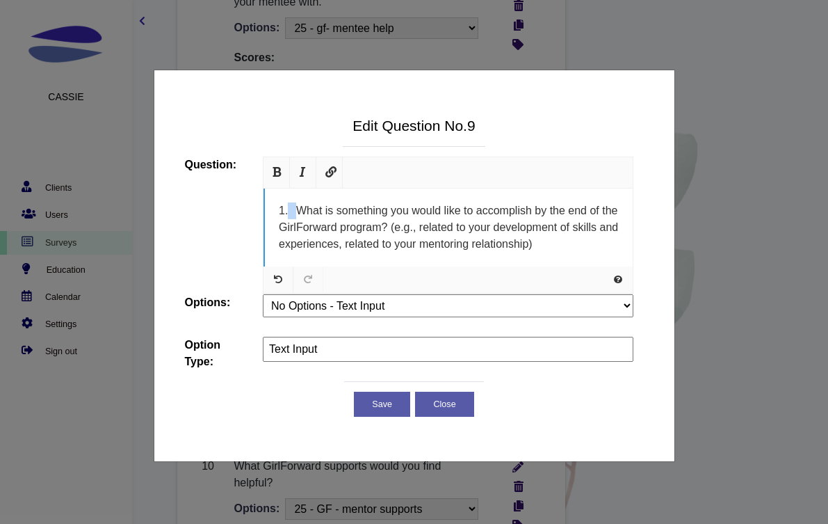
drag, startPoint x: 296, startPoint y: 206, endPoint x: 266, endPoint y: 206, distance: 30.6
click at [267, 206] on div "1. What is something you would like to accomplish by the end of the GirlForward…" at bounding box center [448, 228] width 369 height 78
click at [383, 411] on button "Save" at bounding box center [382, 404] width 56 height 25
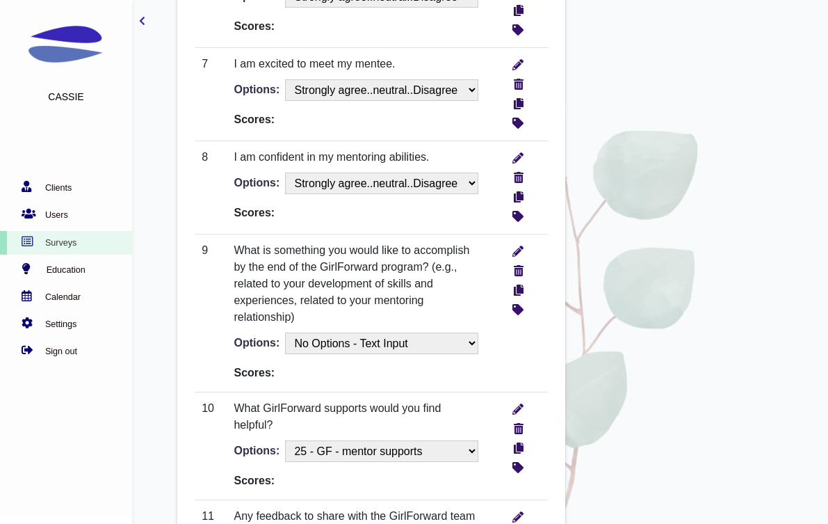
scroll to position [1442, 0]
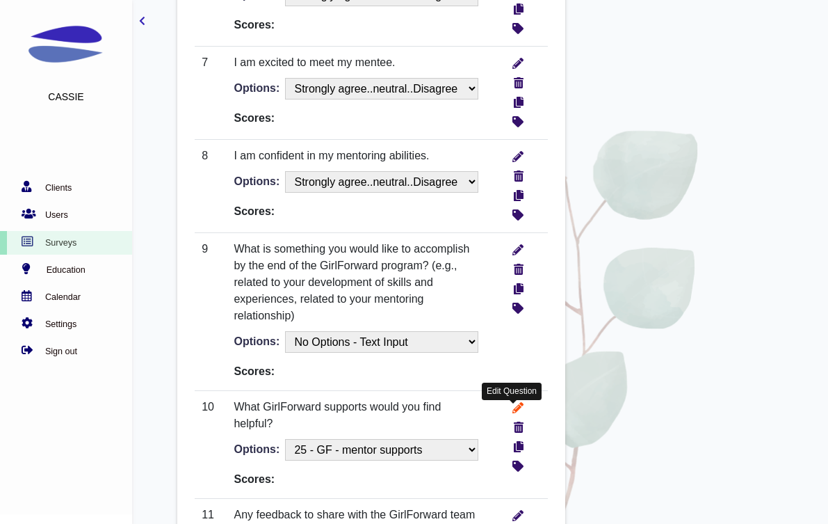
click at [510, 406] on link "write" at bounding box center [513, 408] width 19 height 19
type input "Checkboxes"
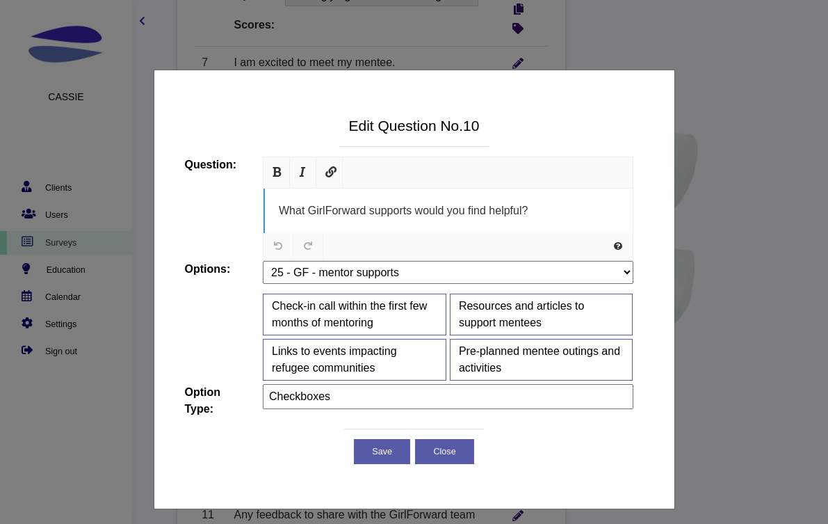
click at [357, 209] on span "What GirlForward supports would you find helpful?" at bounding box center [403, 210] width 249 height 12
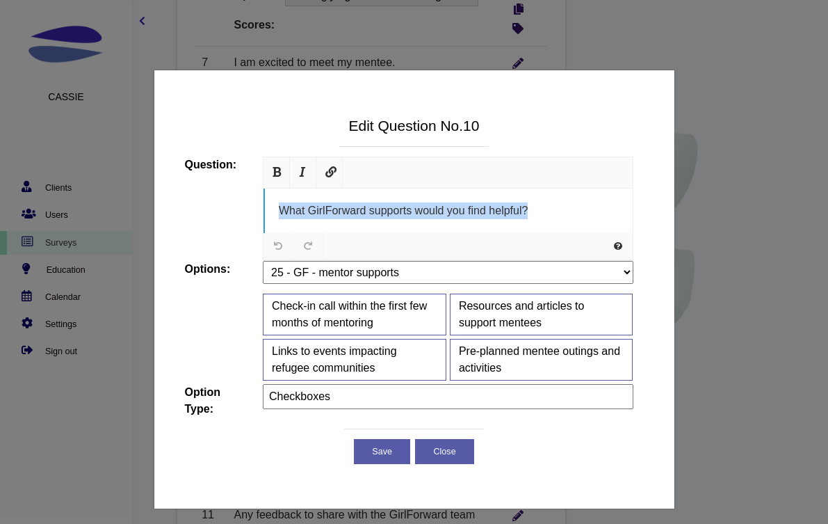
click at [357, 209] on span "What GirlForward supports would you find helpful?" at bounding box center [403, 210] width 249 height 12
paste div
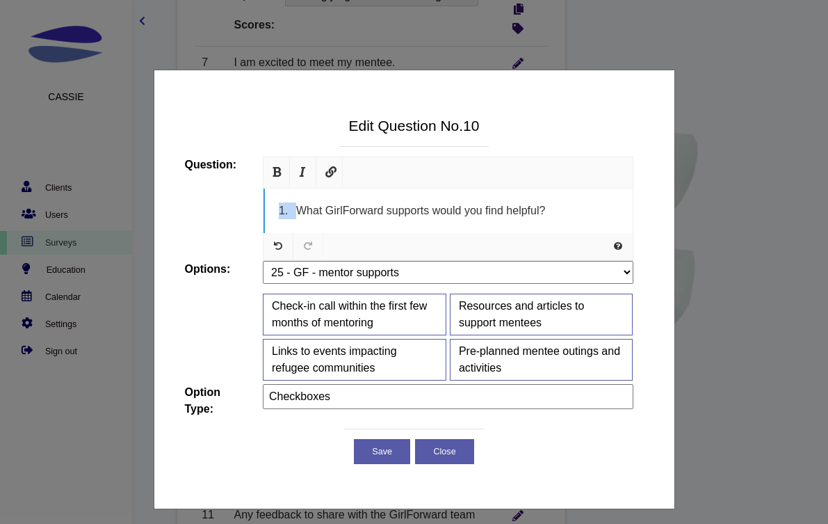
drag, startPoint x: 300, startPoint y: 209, endPoint x: 226, endPoint y: 209, distance: 74.4
click at [226, 209] on div "Question: URL Size <a href="https://www.jqueryscript.net/tags.php?/Responsive/"…" at bounding box center [410, 209] width 470 height 104
click at [377, 458] on button "Save" at bounding box center [382, 451] width 56 height 25
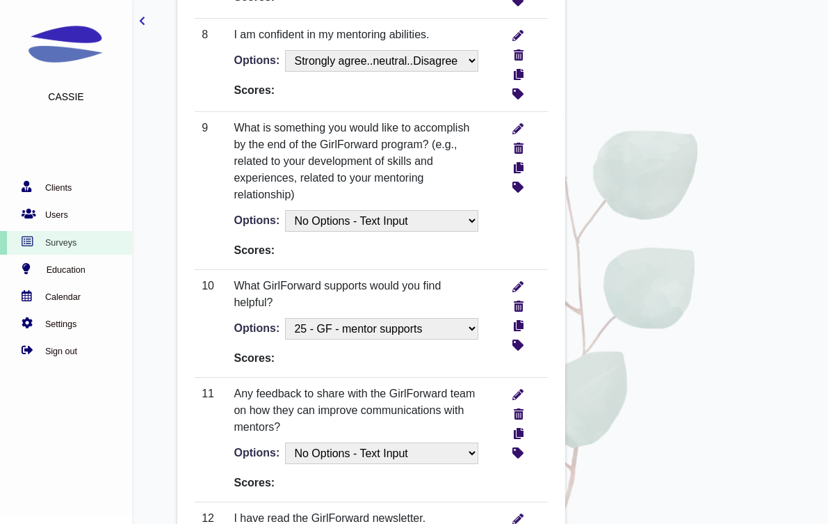
scroll to position [1573, 0]
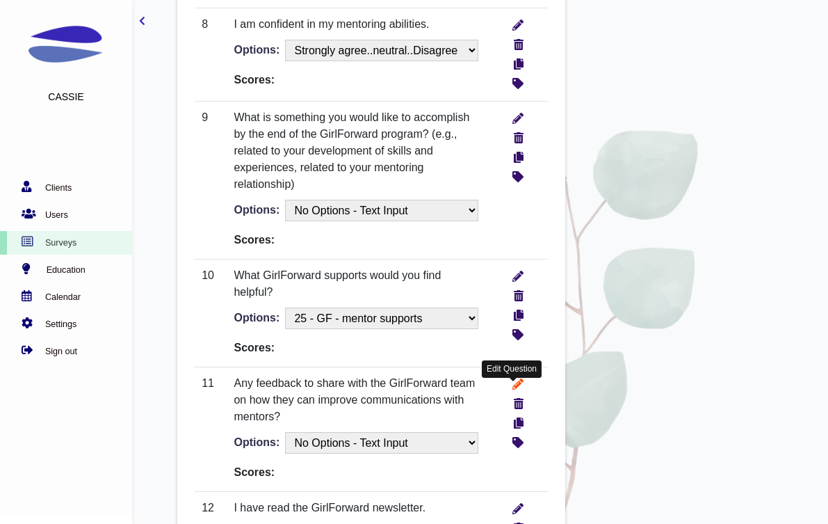
click at [520, 390] on icon "write" at bounding box center [518, 382] width 11 height 15
type input "Text Input"
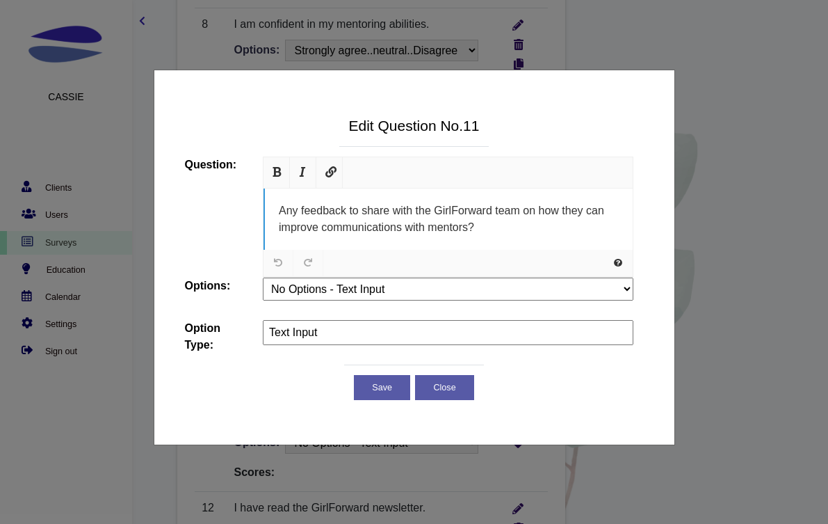
click at [473, 216] on span "Any feedback to share with the GirlForward team on how they can improve communi…" at bounding box center [442, 218] width 326 height 29
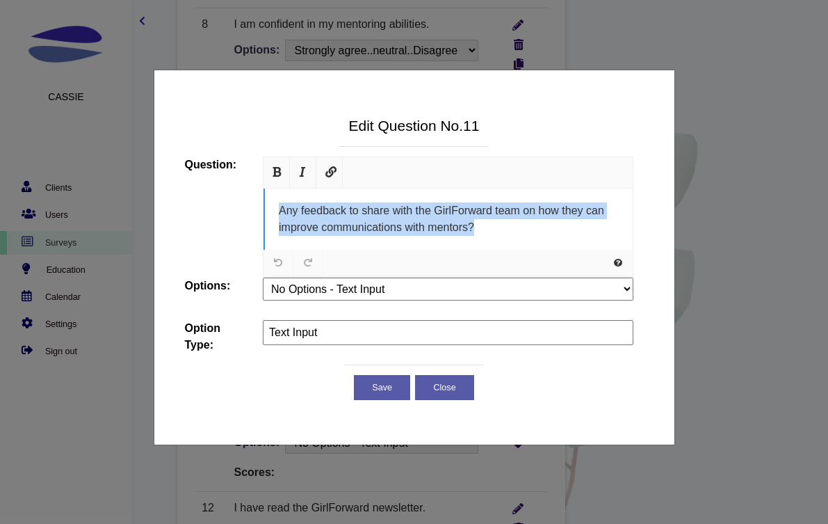
paste div
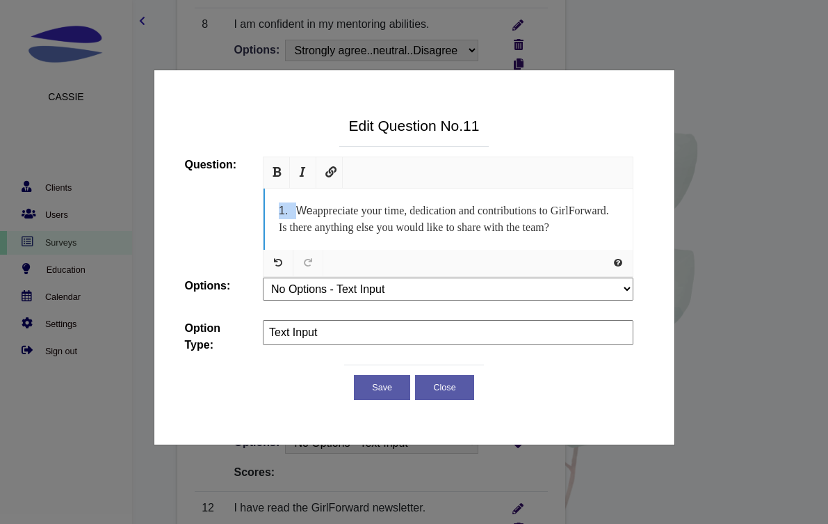
drag, startPoint x: 296, startPoint y: 209, endPoint x: 252, endPoint y: 207, distance: 43.9
click at [252, 207] on div "URL Size <a href="https://www.jqueryscript.net/tags.php?/Responsive/">Responsiv…" at bounding box center [448, 217] width 392 height 121
click at [383, 400] on button "Save" at bounding box center [382, 387] width 56 height 25
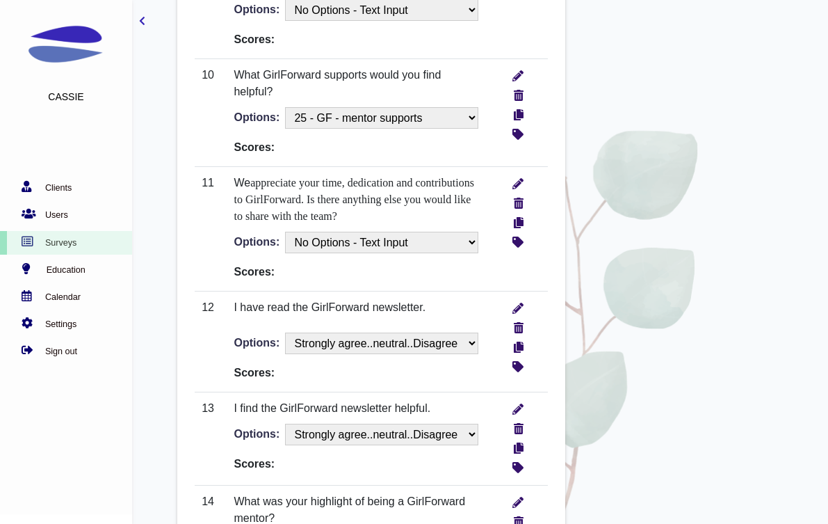
scroll to position [1778, 0]
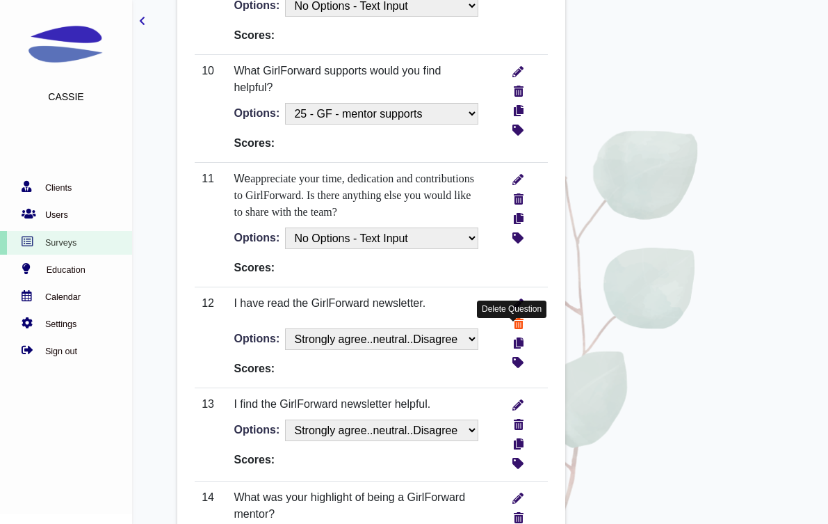
click at [517, 329] on icon "more info" at bounding box center [519, 321] width 10 height 15
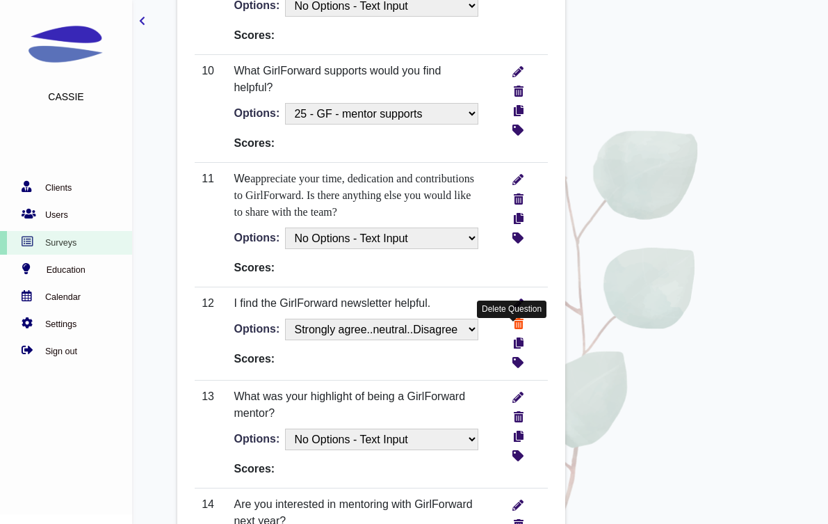
click at [518, 323] on icon "more info" at bounding box center [519, 321] width 10 height 15
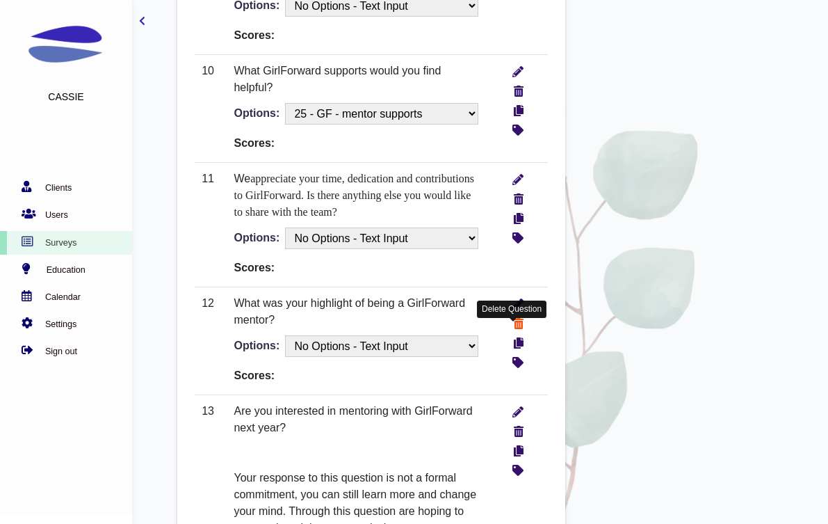
click at [518, 334] on link "more info" at bounding box center [513, 323] width 19 height 19
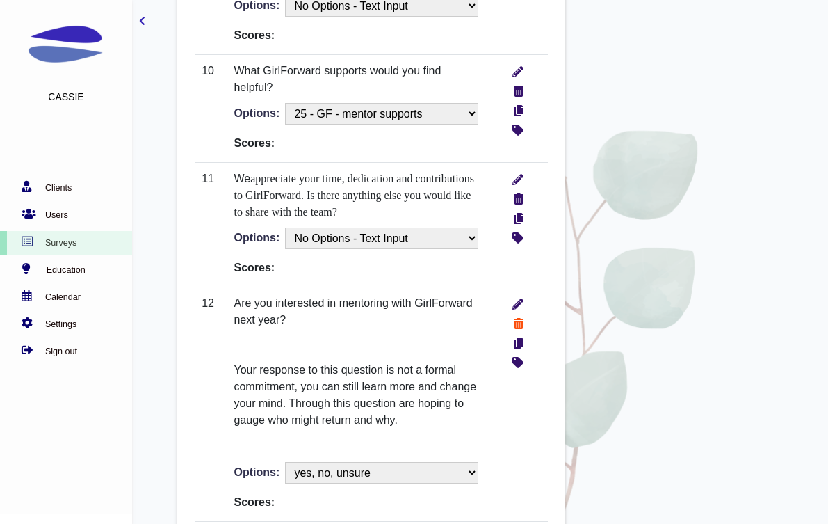
click at [516, 327] on icon "more info" at bounding box center [519, 321] width 10 height 15
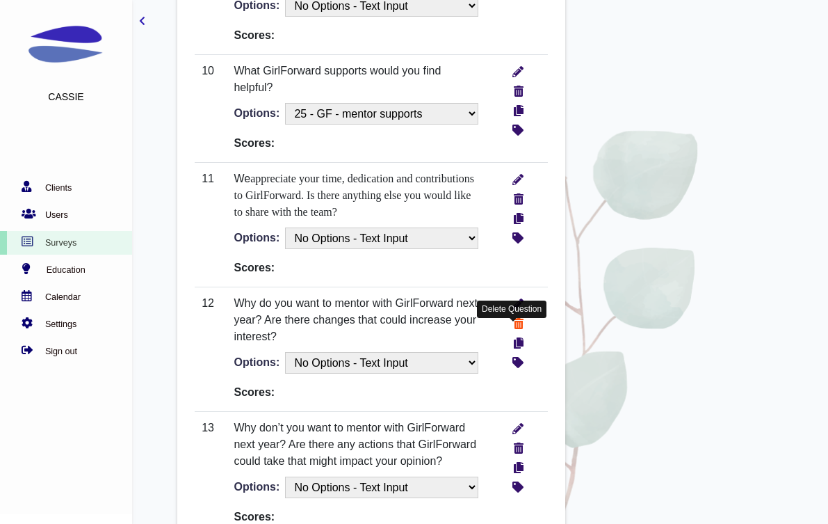
click at [517, 328] on icon "more info" at bounding box center [519, 321] width 10 height 15
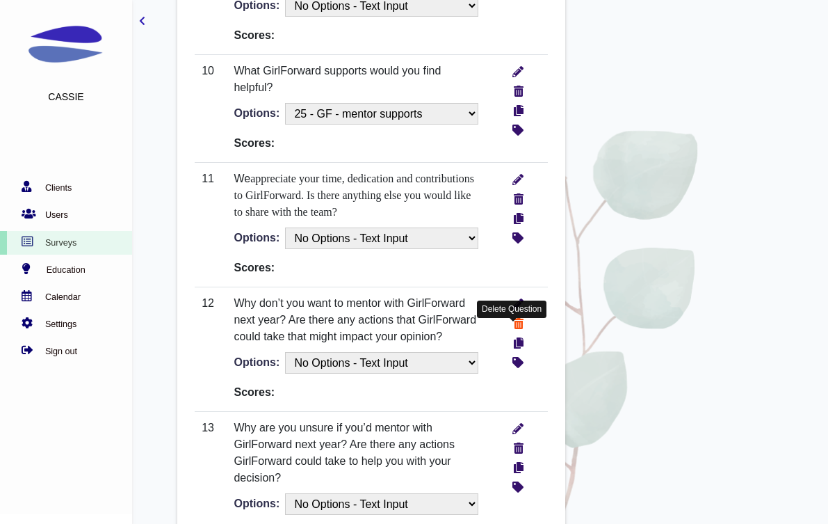
click at [520, 329] on icon "more info" at bounding box center [519, 321] width 10 height 15
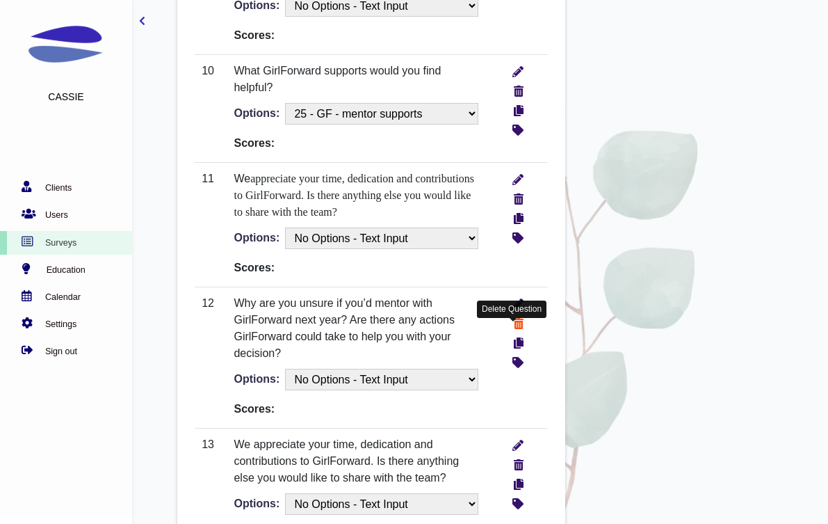
click at [516, 329] on icon "more info" at bounding box center [519, 321] width 10 height 15
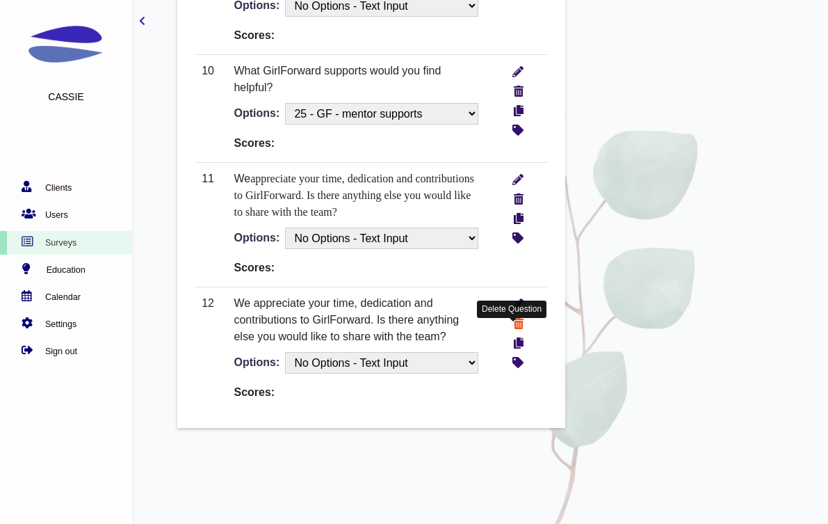
click at [520, 329] on icon "more info" at bounding box center [519, 321] width 10 height 15
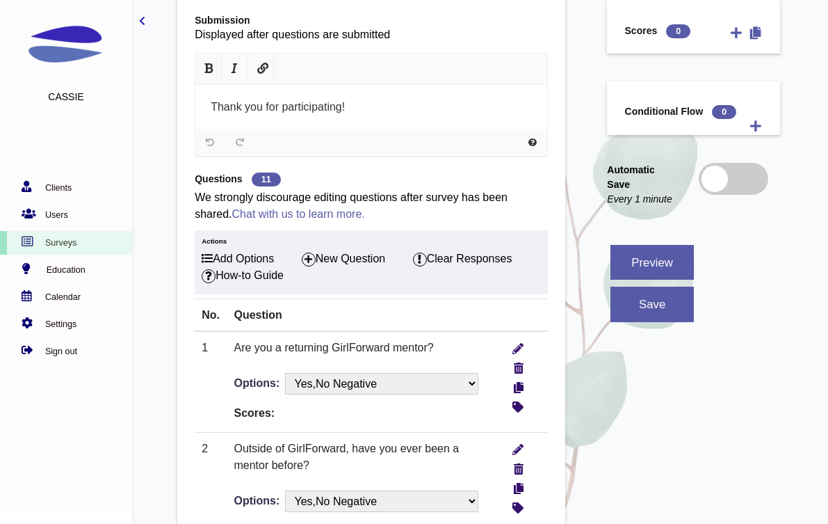
scroll to position [391, 0]
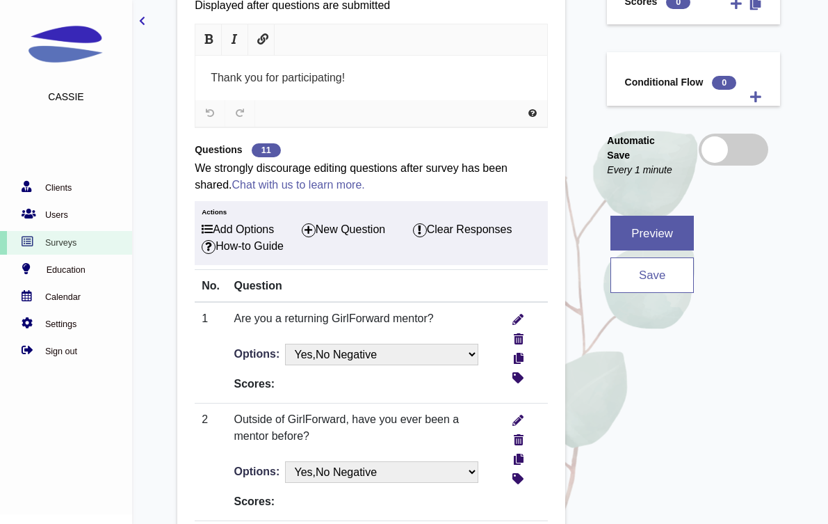
click at [643, 285] on button "save" at bounding box center [652, 274] width 83 height 35
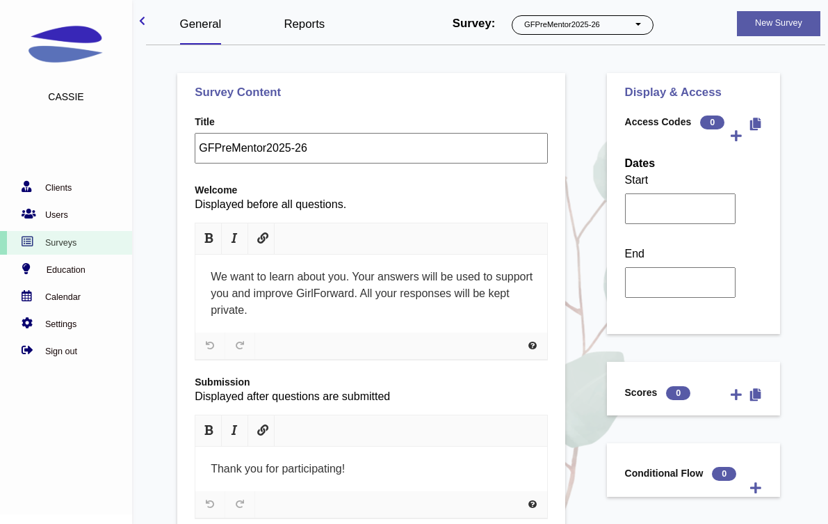
select select "5"
select select "1052"
select select "1235"
select select "1225"
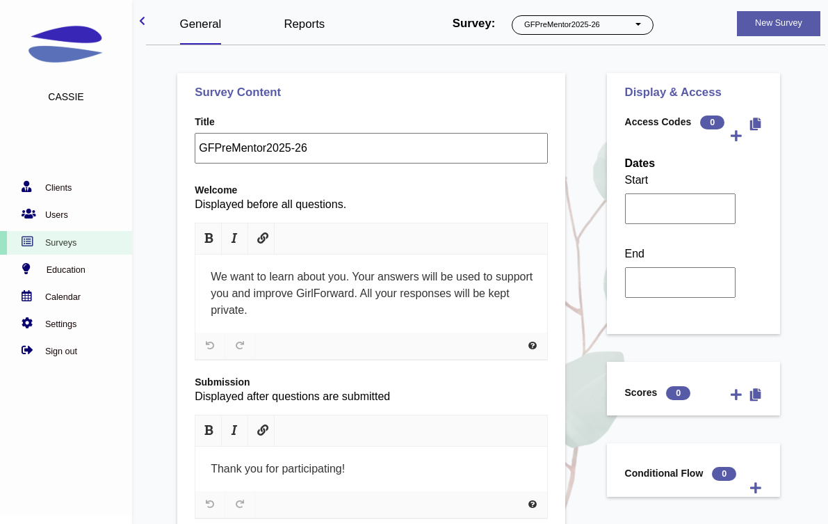
select select "12"
select select "1236"
click at [760, 124] on icon "more info" at bounding box center [756, 124] width 11 height 13
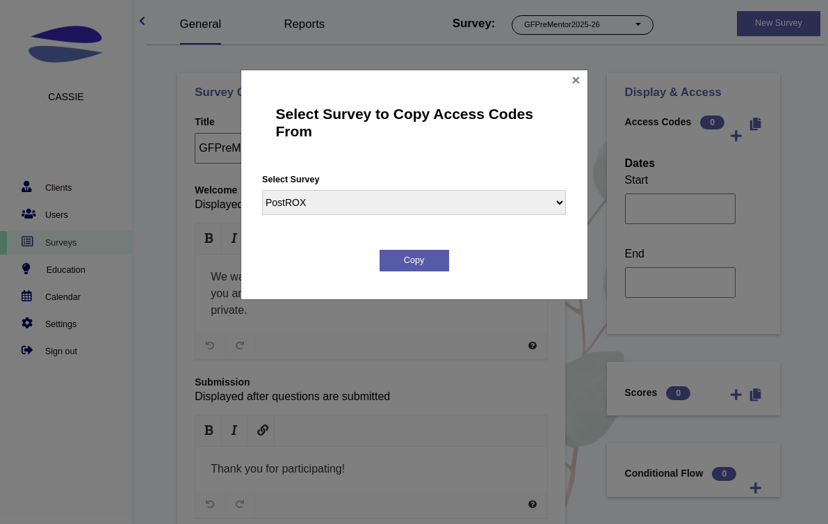
click at [522, 207] on select "PostROX PreROX YWCAHamiltonWEC AlumnaeSurvey GFMentor2 GFMentee2 YWCA2019 GFMen…" at bounding box center [414, 202] width 304 height 25
select select "306"
click at [262, 190] on select "PostROX PreROX YWCAHamiltonWEC AlumnaeSurvey GFMentor2 GFMentee2 YWCA2019 GFMen…" at bounding box center [414, 202] width 304 height 25
click at [432, 261] on button "Copy" at bounding box center [415, 261] width 70 height 22
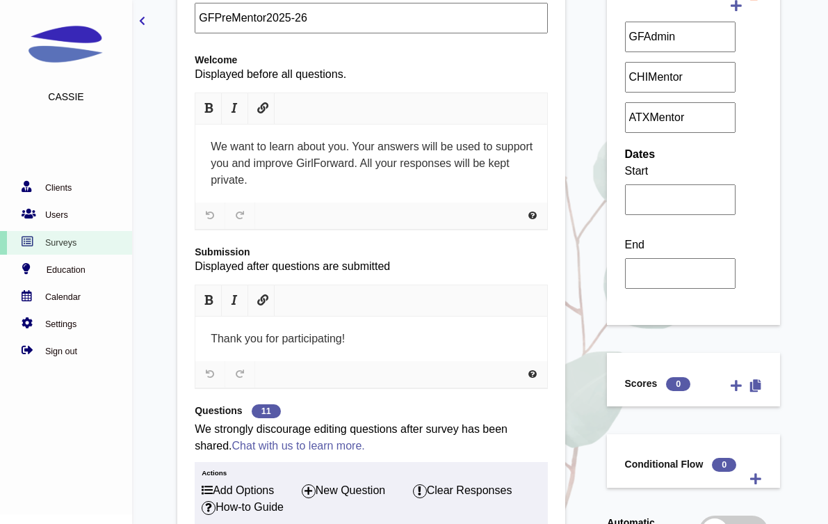
scroll to position [484, 0]
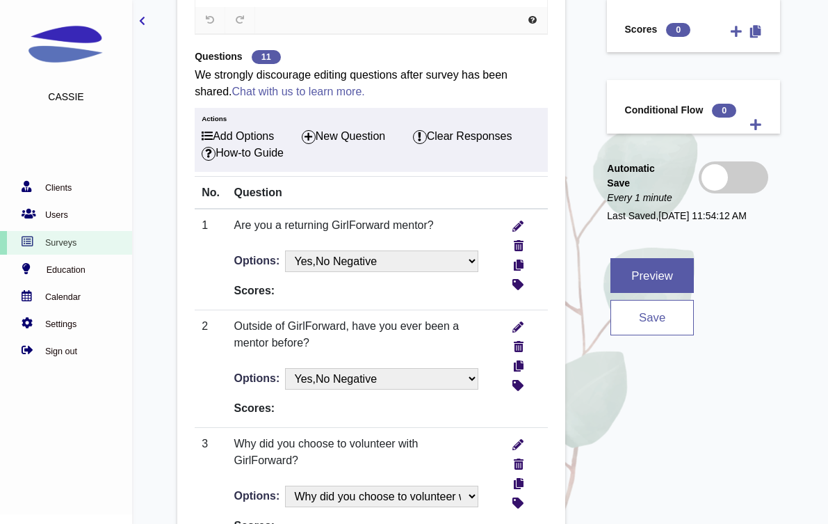
click at [625, 317] on button "save" at bounding box center [652, 317] width 83 height 35
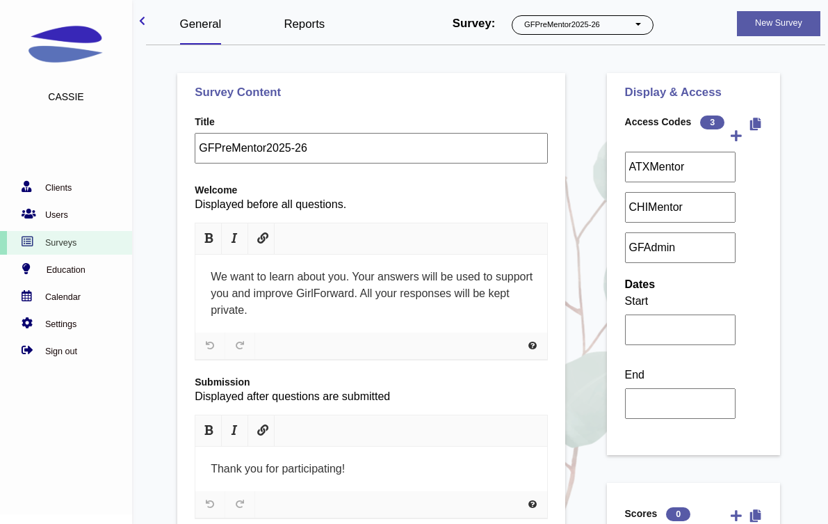
select select "5"
select select "1052"
select select "1235"
select select "1225"
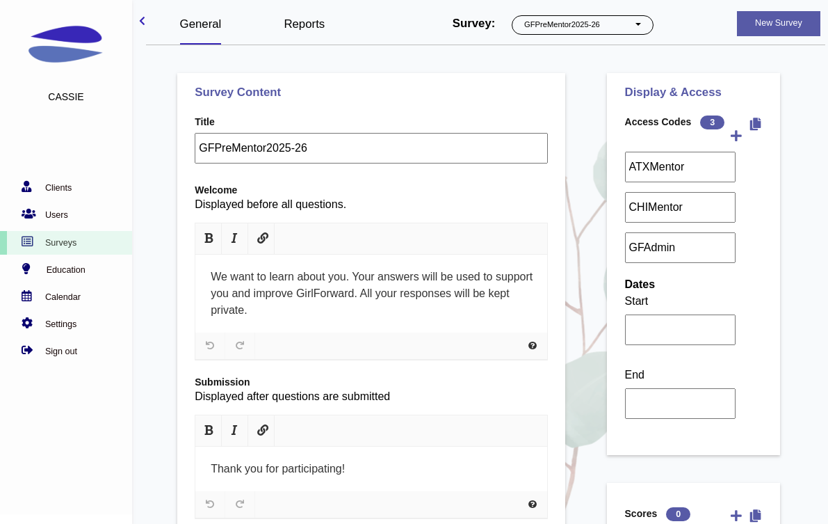
select select "12"
select select "1236"
click at [769, 18] on button "New Survey" at bounding box center [778, 23] width 83 height 25
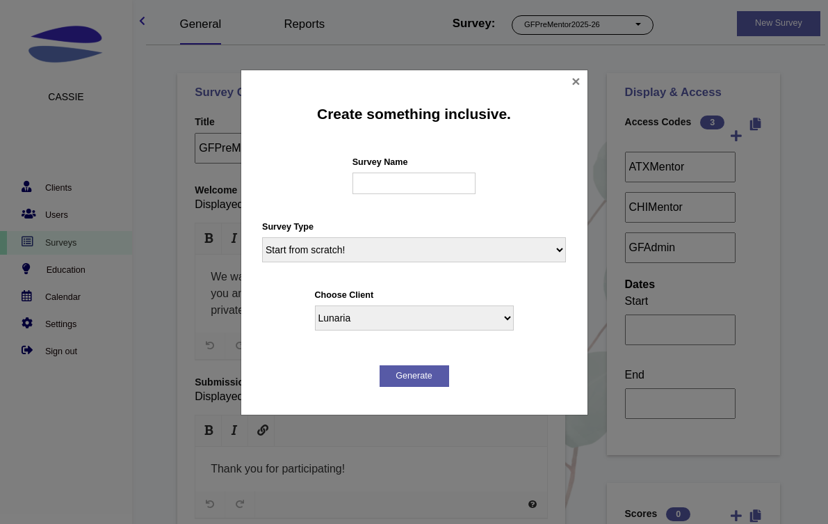
click at [453, 183] on input "text" at bounding box center [415, 184] width 124 height 22
type input "GFPreMentee2025-26"
click at [463, 251] on select "Start from scratch! PostROX PreROX YWCAHamiltonWEC AlumnaeSurvey GFMentor2 GFMe…" at bounding box center [414, 249] width 304 height 25
select select "305"
click at [262, 237] on select "Start from scratch! PostROX PreROX YWCAHamiltonWEC AlumnaeSurvey GFMentor2 GFMe…" at bounding box center [414, 249] width 304 height 25
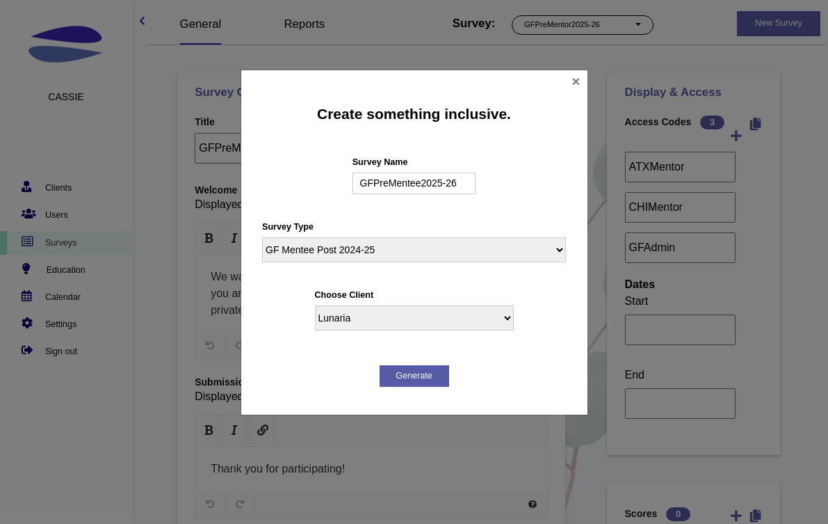
click at [419, 326] on select "Lunaria ROX YWCA HAMILTON Linden Girlforward YWCA Toronto Project Scientist Coo…" at bounding box center [414, 317] width 199 height 25
select select "4"
click at [315, 305] on select "Lunaria ROX YWCA HAMILTON Linden Girlforward YWCA Toronto Project Scientist Coo…" at bounding box center [414, 317] width 199 height 25
click at [403, 371] on button "generate" at bounding box center [415, 376] width 70 height 22
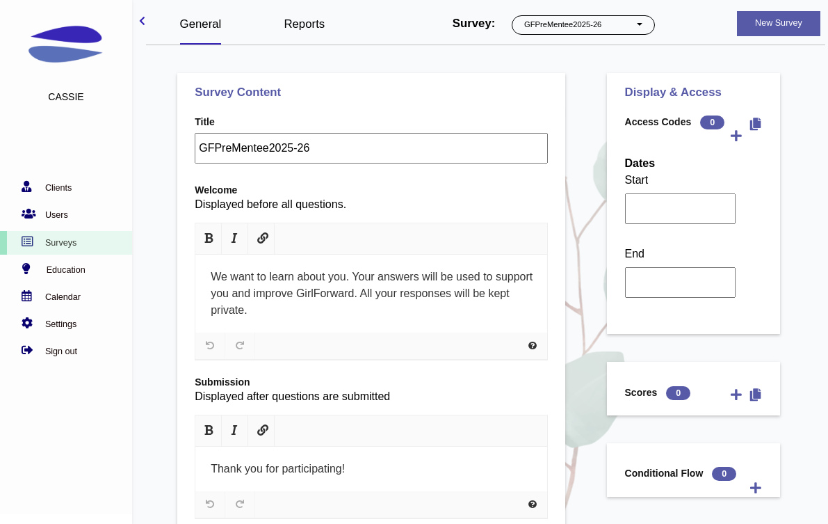
select select "1076"
select select "1226"
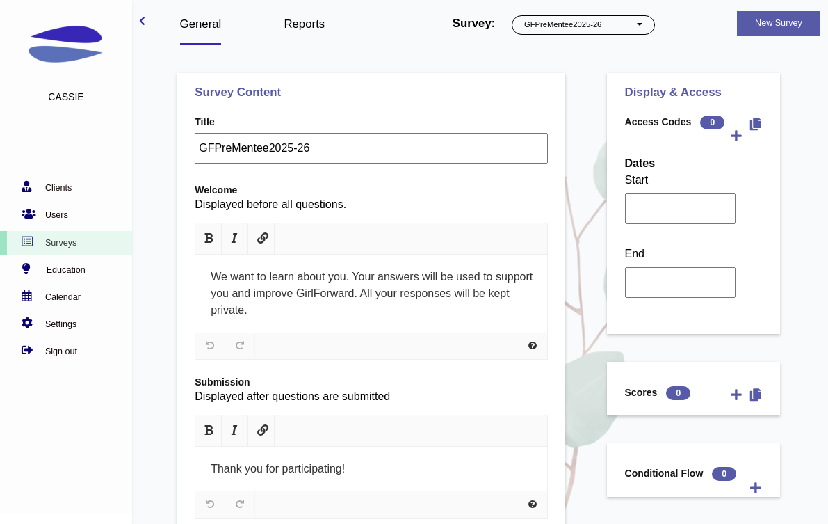
select select "1226"
select select "1237"
select select "1225"
select select "1226"
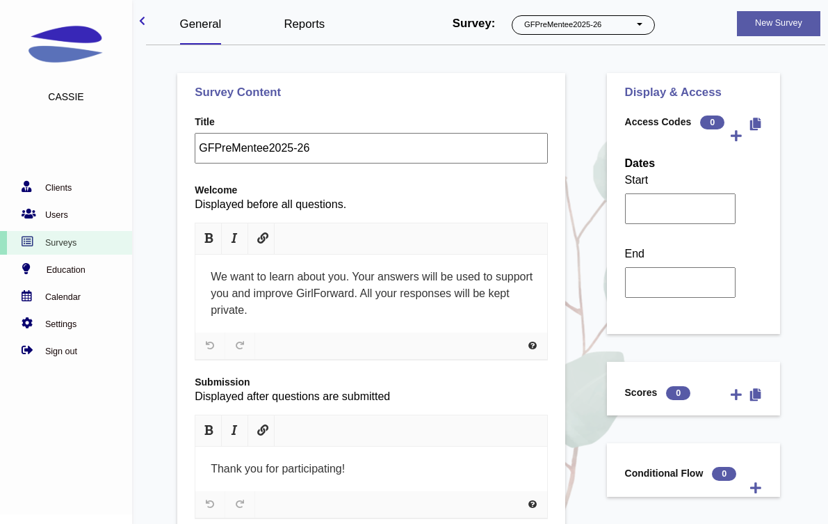
select select "1234"
select select "1076"
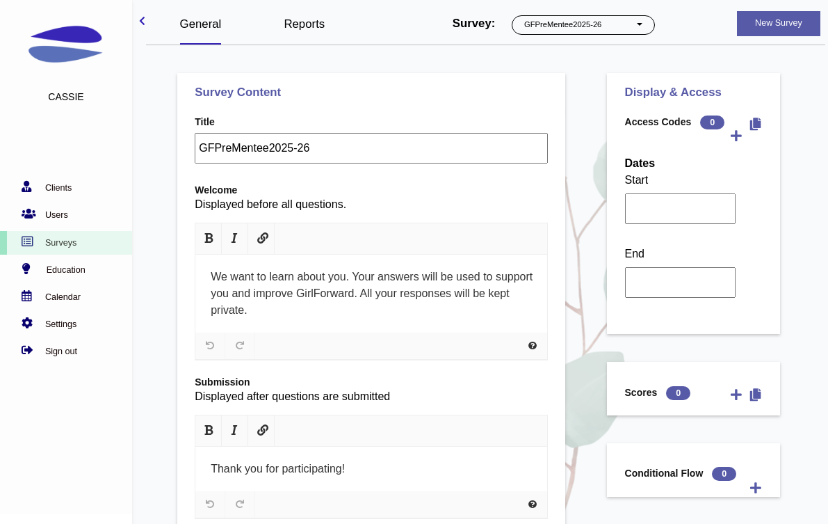
select select "1226"
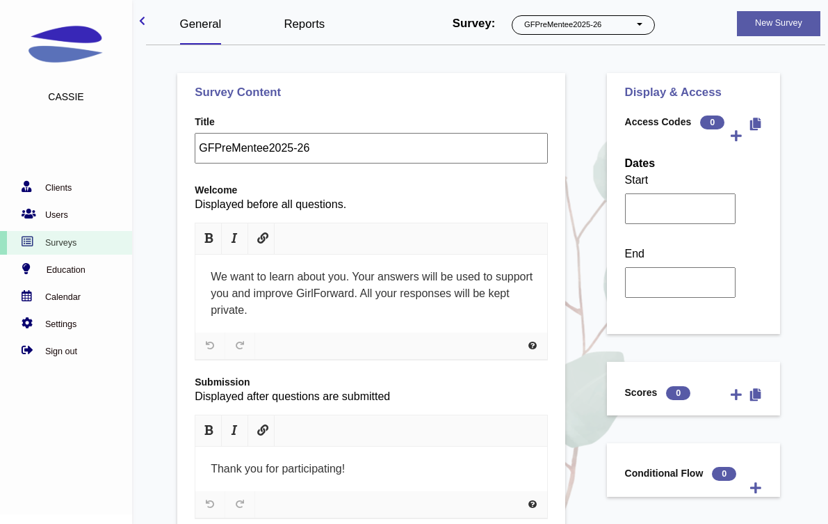
select select "1237"
select select "1225"
select select "1226"
select select "1234"
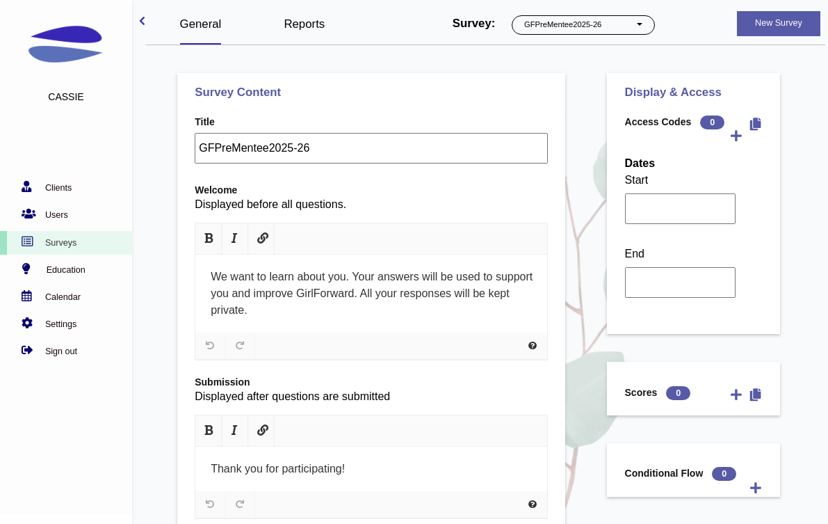
select select "1234"
